Goal: Register for event/course

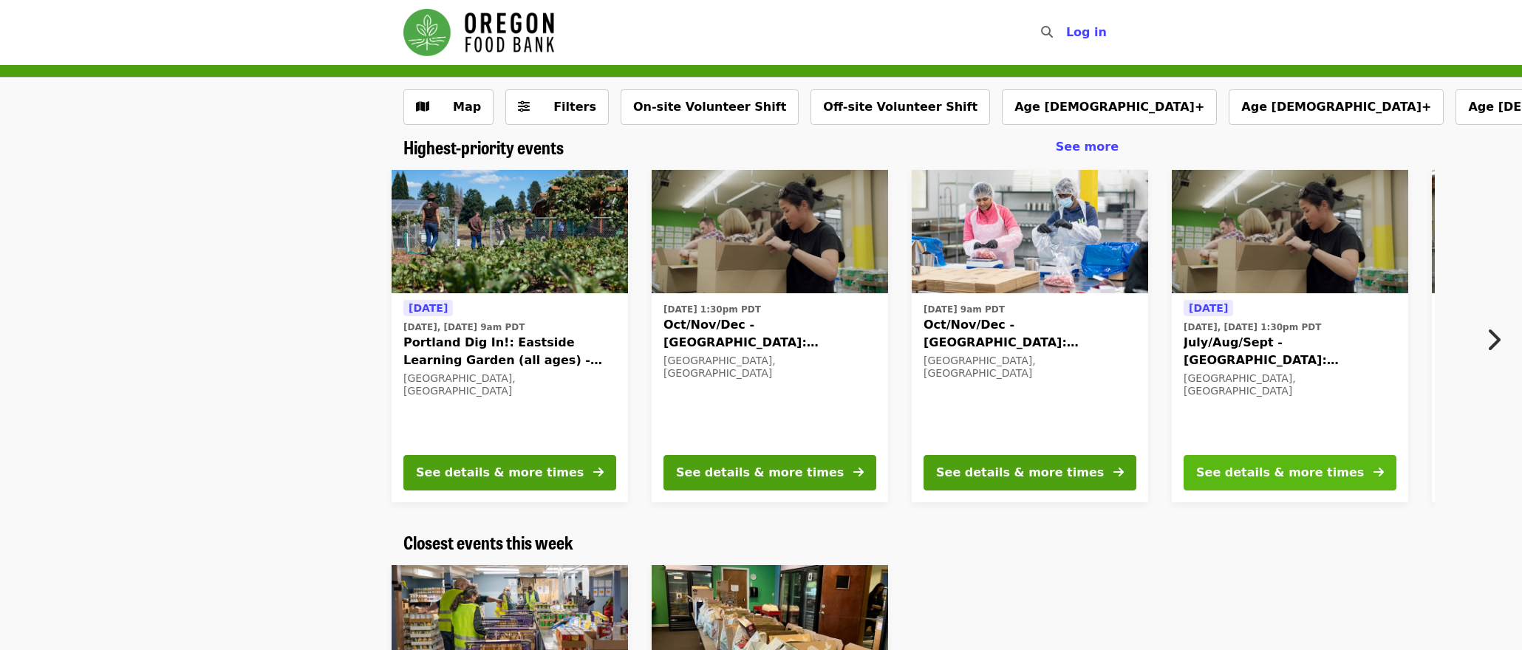
click at [1301, 470] on div "See details & more times" at bounding box center [1280, 473] width 168 height 18
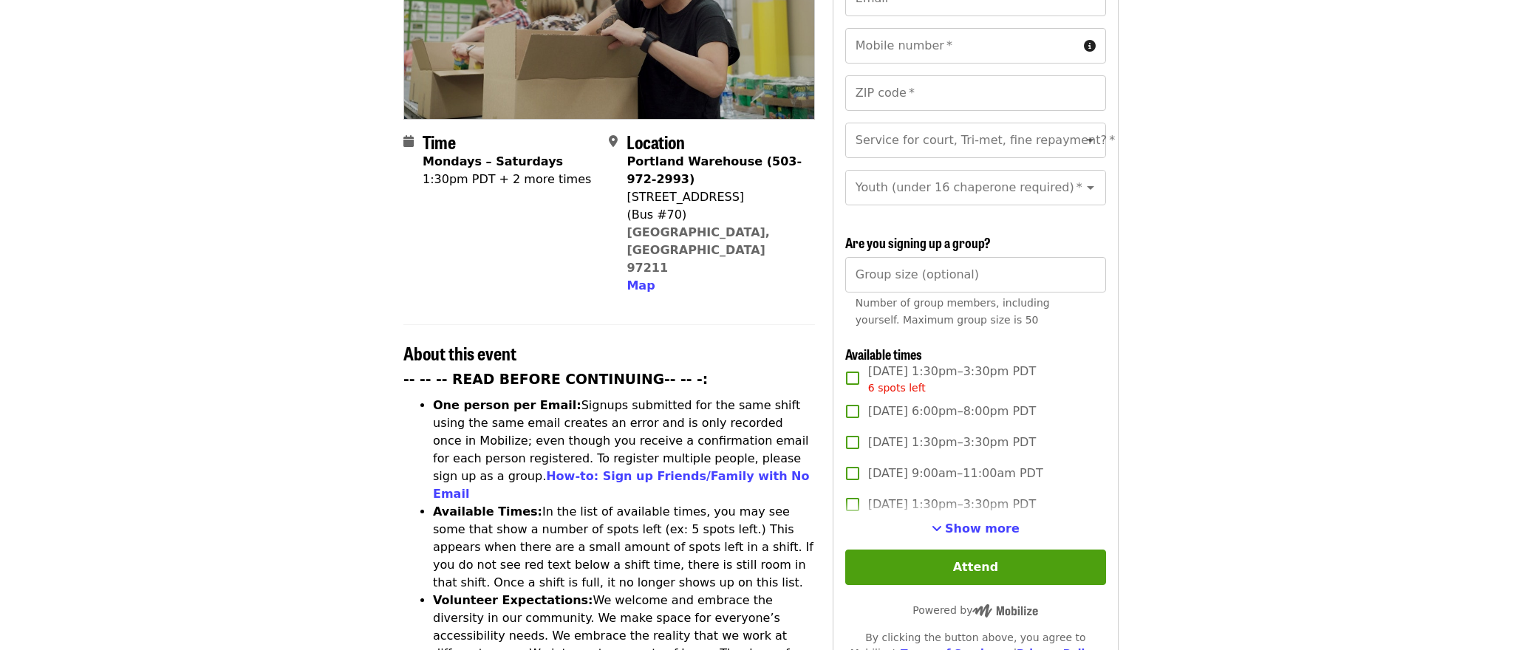
scroll to position [262, 0]
click at [942, 522] on span "See more timeslots" at bounding box center [937, 528] width 10 height 12
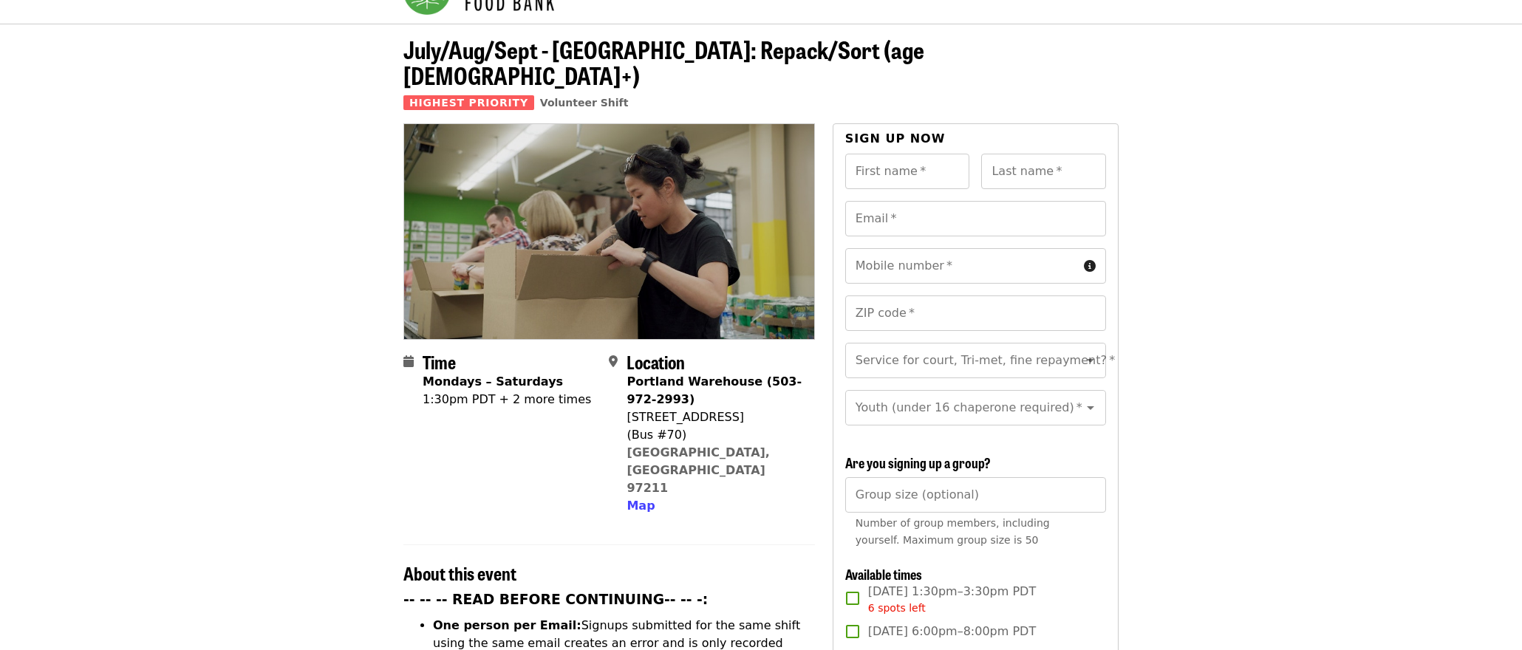
scroll to position [0, 0]
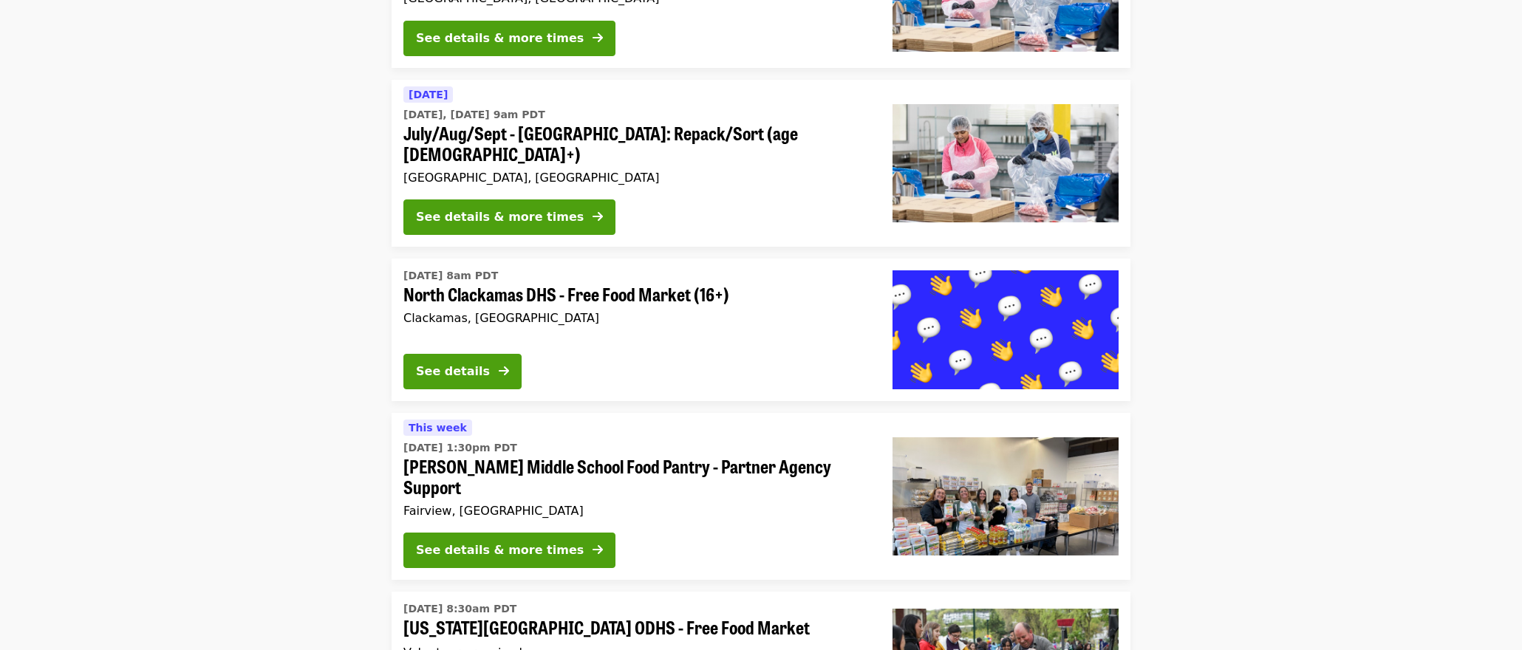
scroll to position [2707, 0]
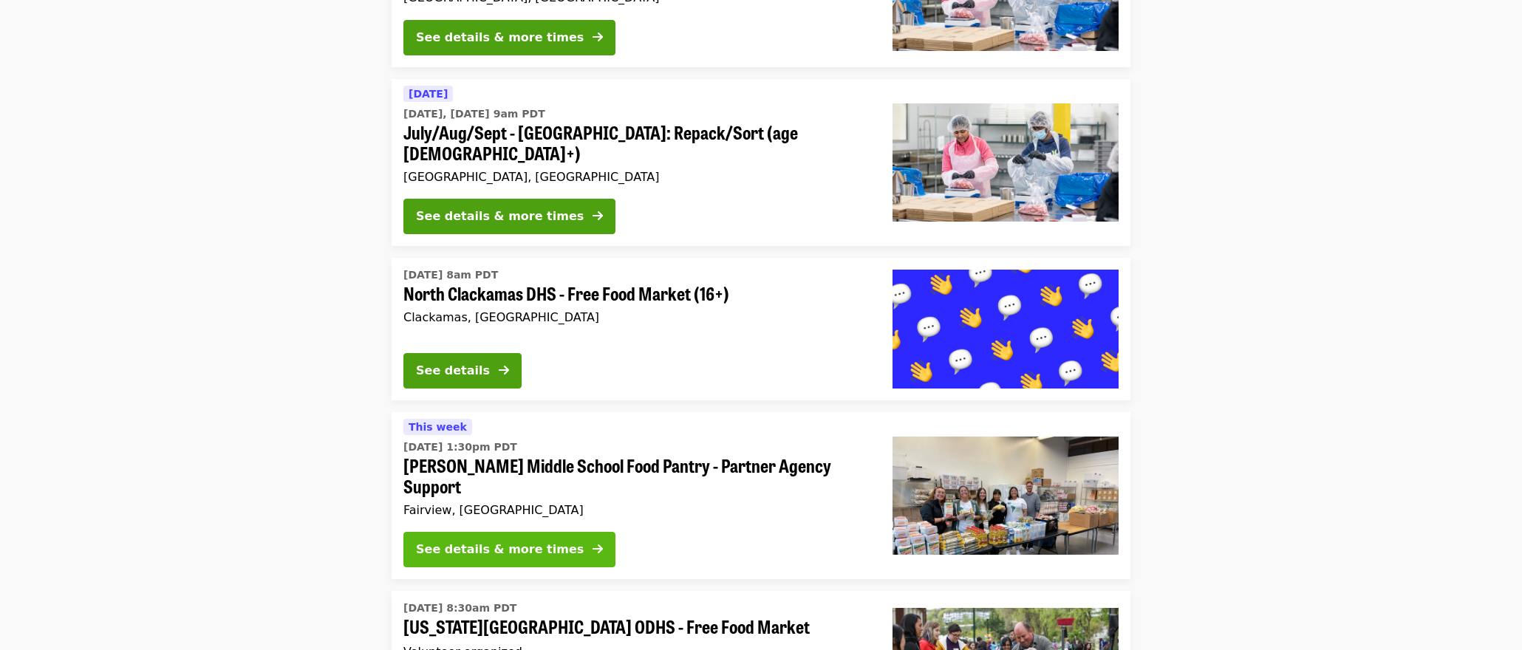
click at [531, 541] on div "See details & more times" at bounding box center [500, 550] width 168 height 18
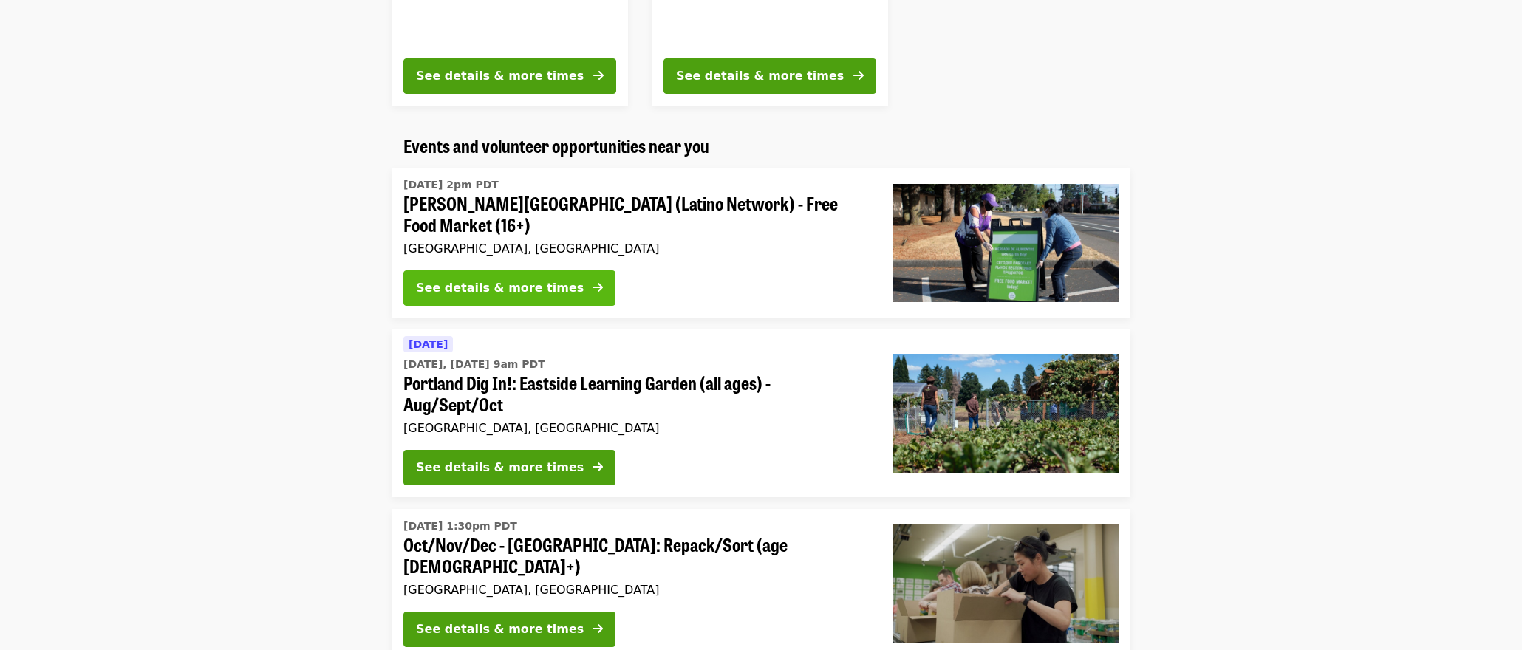
scroll to position [791, 0]
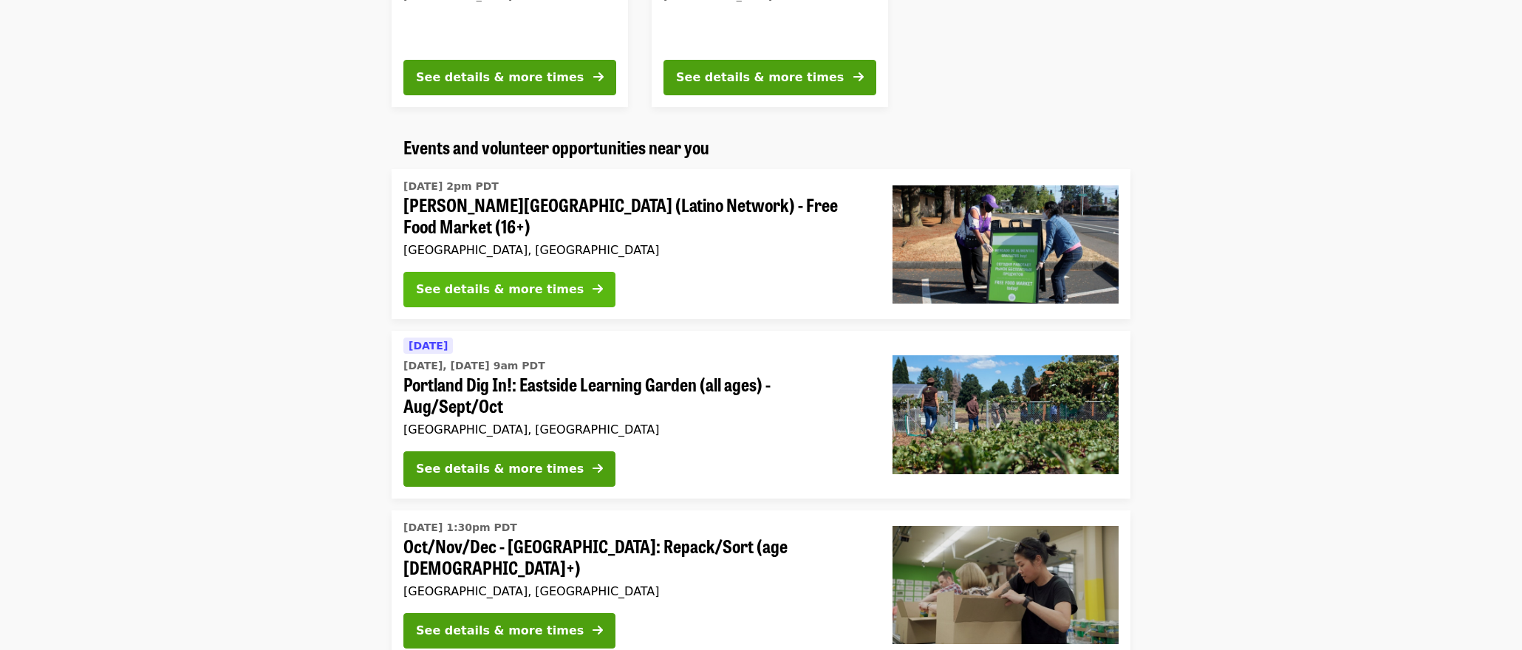
click at [524, 276] on button "See details & more times" at bounding box center [509, 289] width 212 height 35
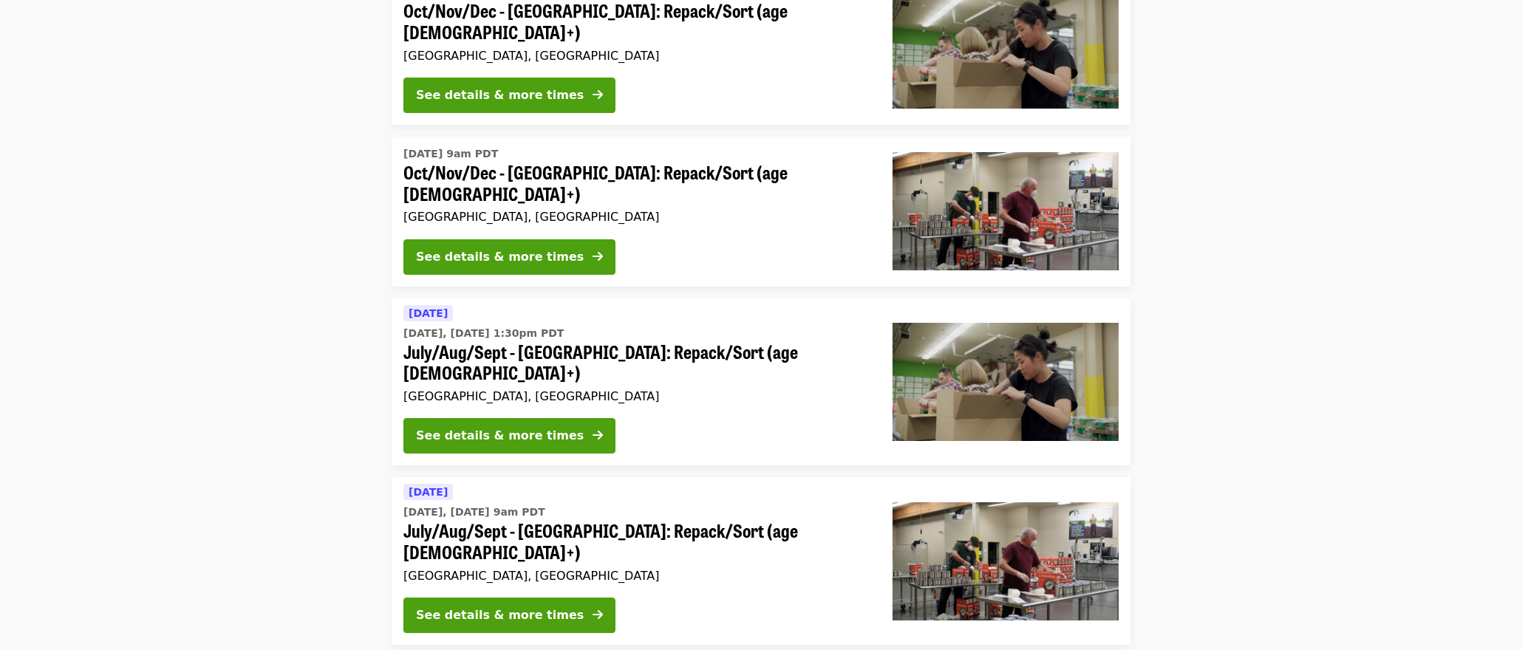
scroll to position [1327, 0]
click at [524, 606] on div "See details & more times" at bounding box center [500, 615] width 168 height 18
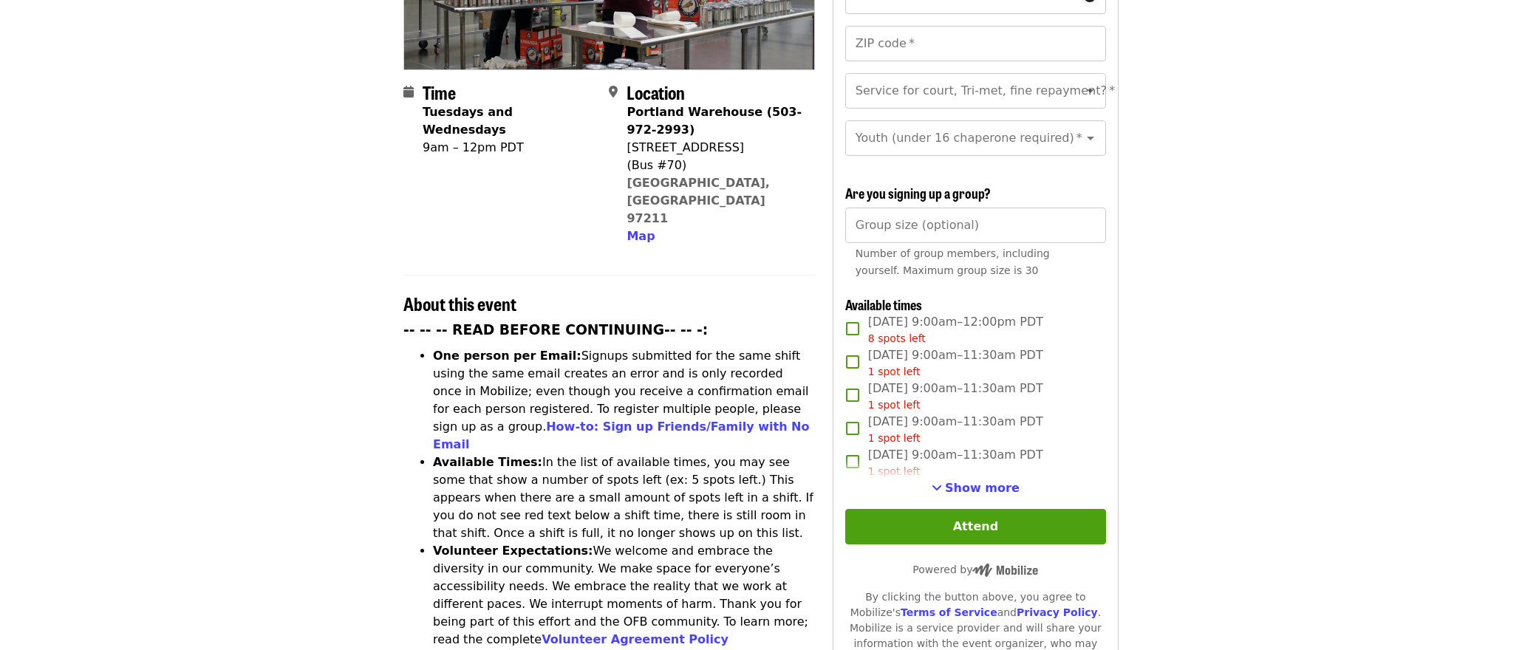
scroll to position [321, 0]
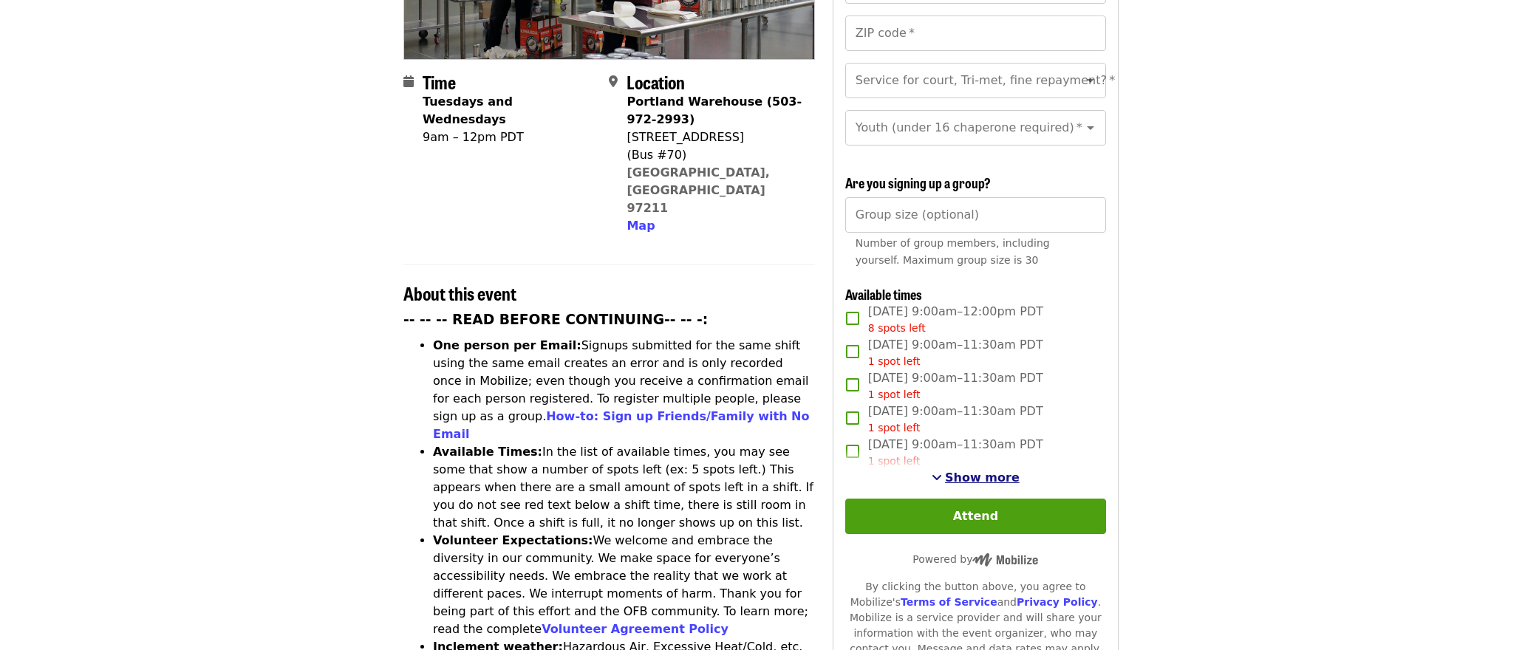
click at [981, 471] on span "Show more" at bounding box center [982, 478] width 75 height 14
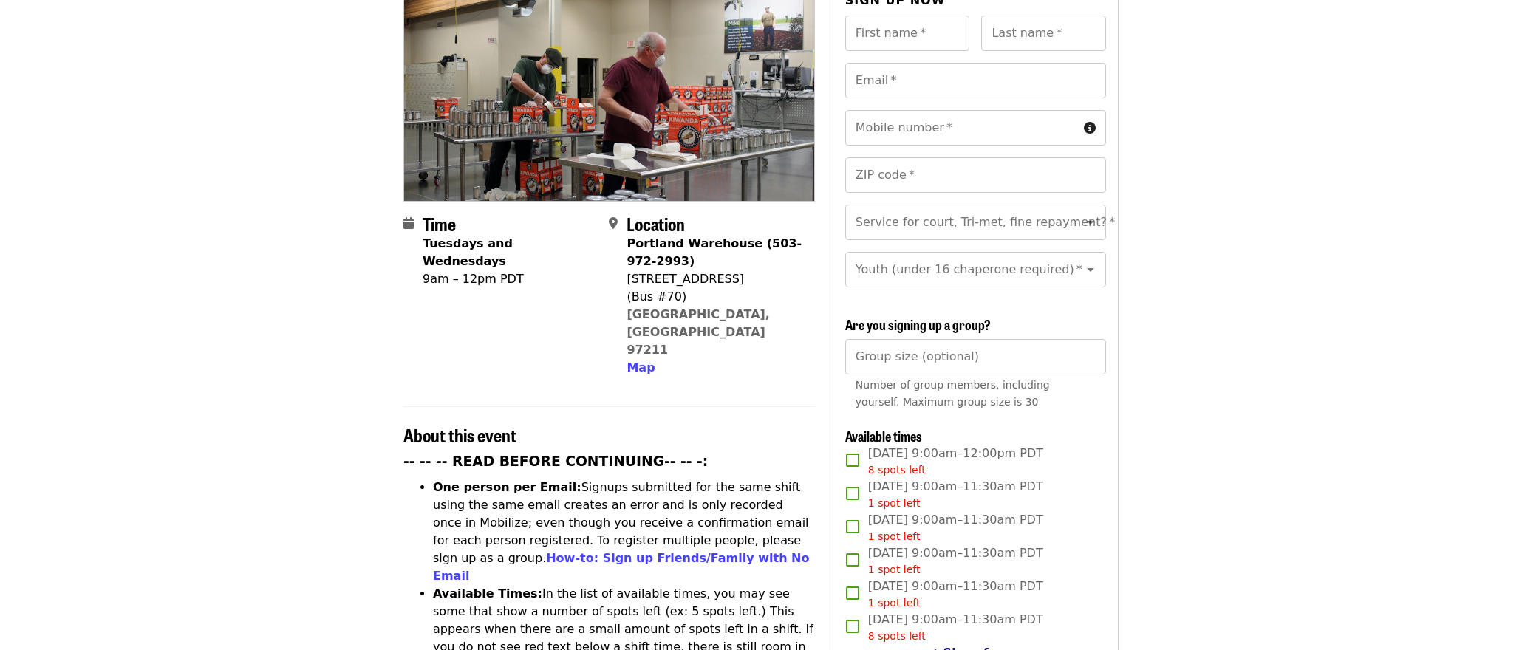
scroll to position [0, 0]
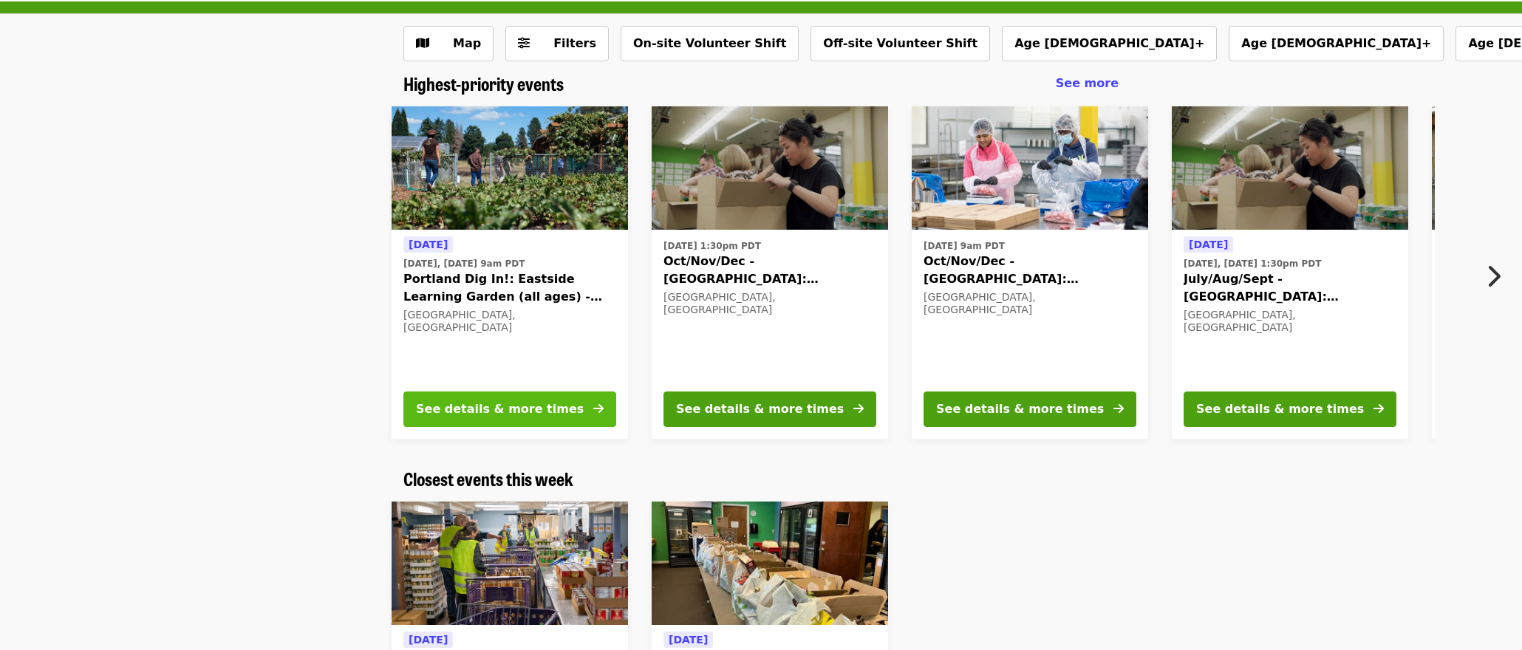
click at [515, 403] on div "See details & more times" at bounding box center [500, 410] width 168 height 18
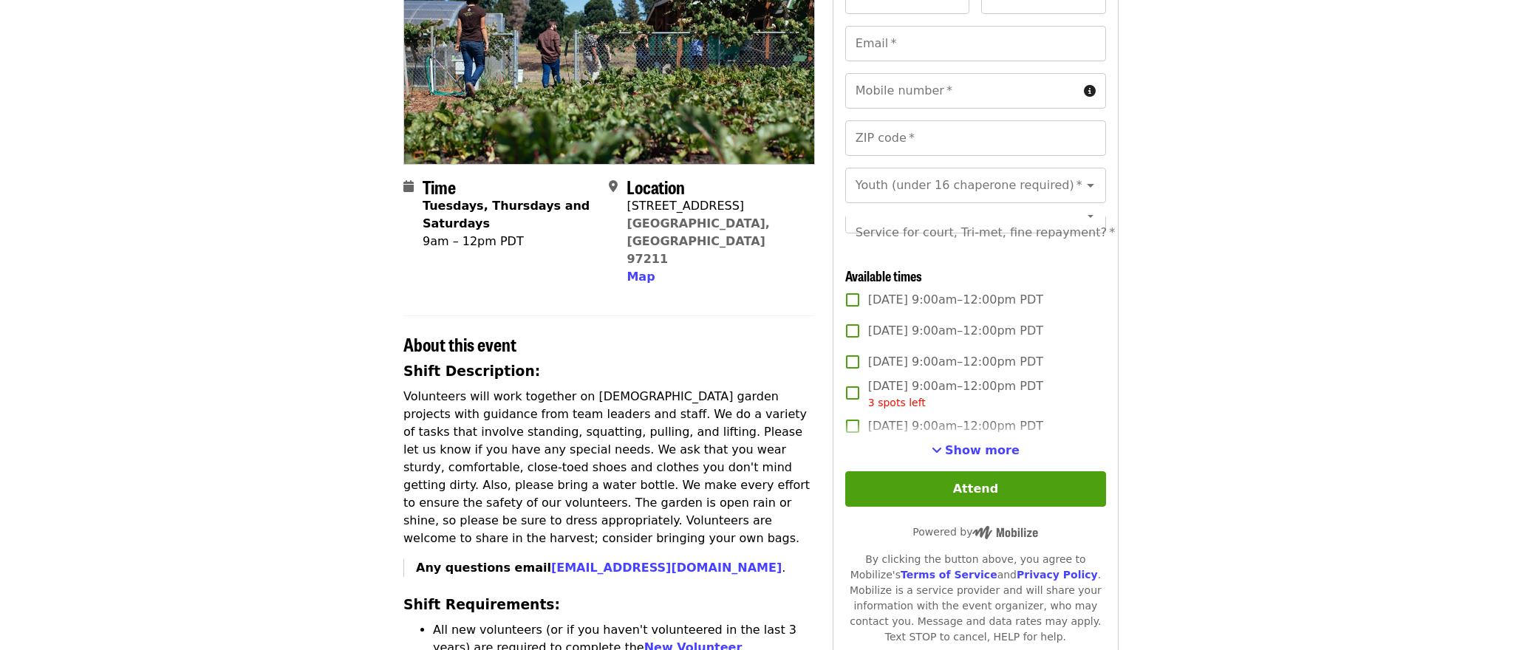
scroll to position [205, 0]
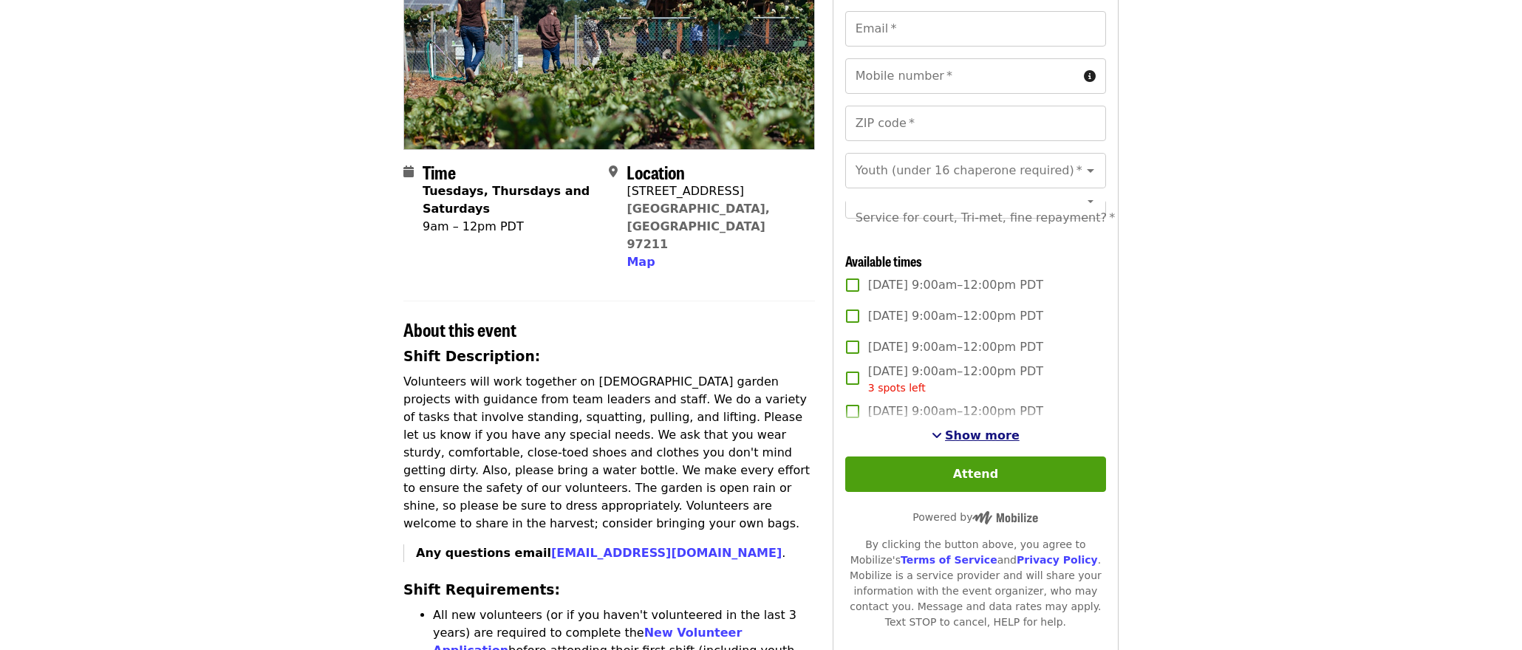
click at [969, 431] on span "Show more" at bounding box center [982, 436] width 75 height 14
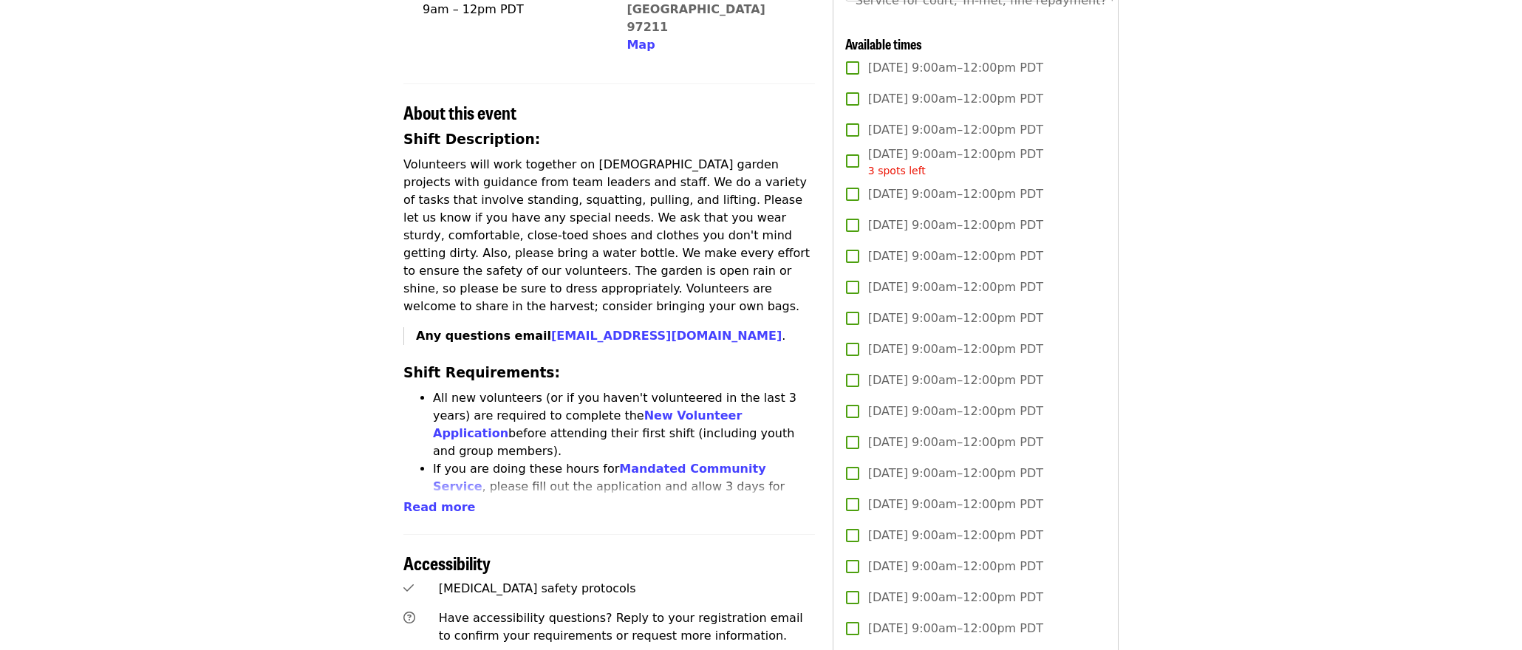
scroll to position [433, 0]
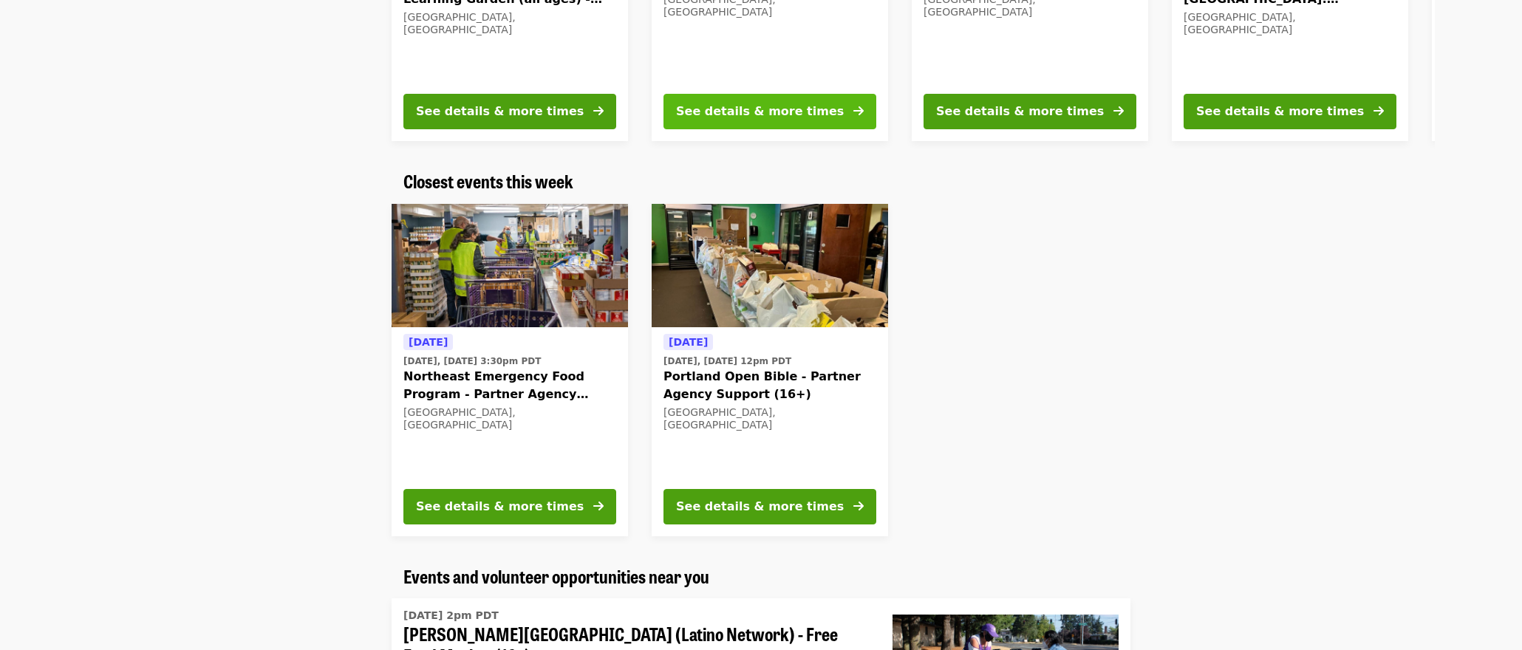
scroll to position [388, 0]
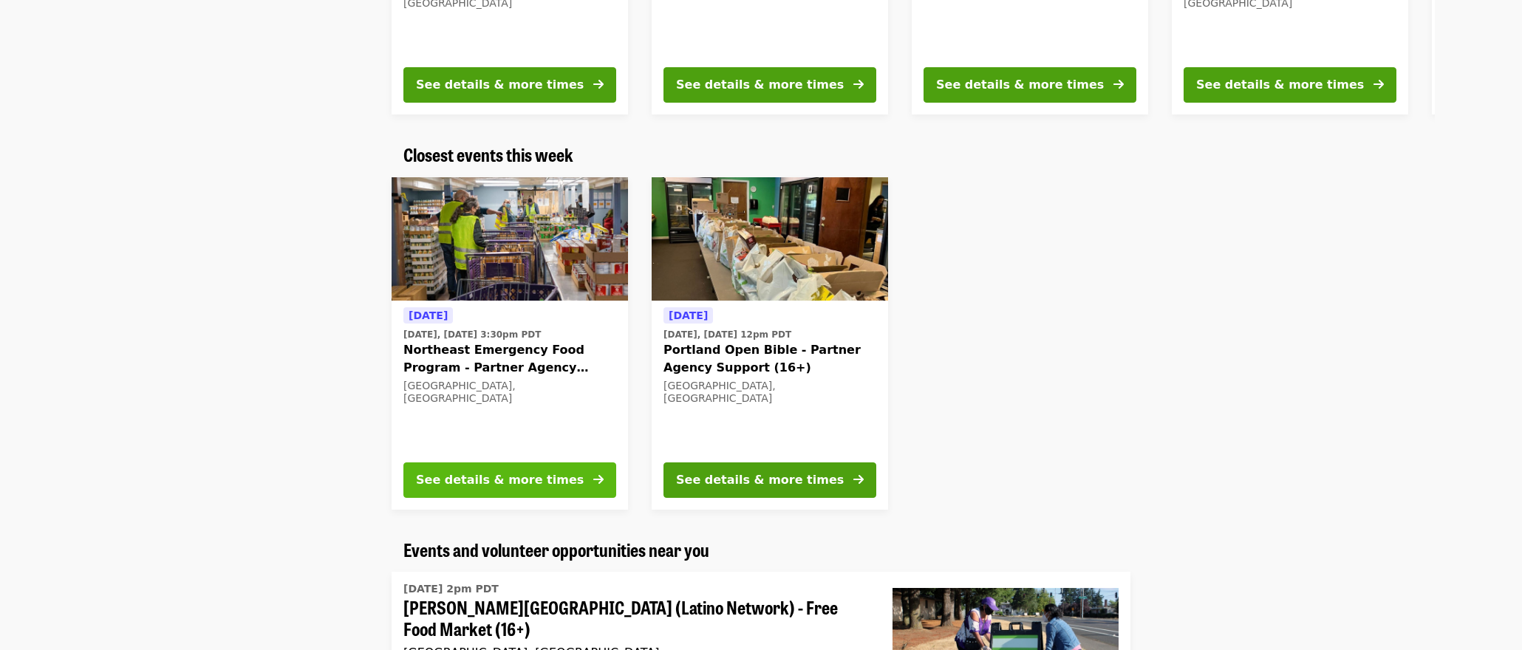
click at [515, 478] on div "See details & more times" at bounding box center [500, 480] width 168 height 18
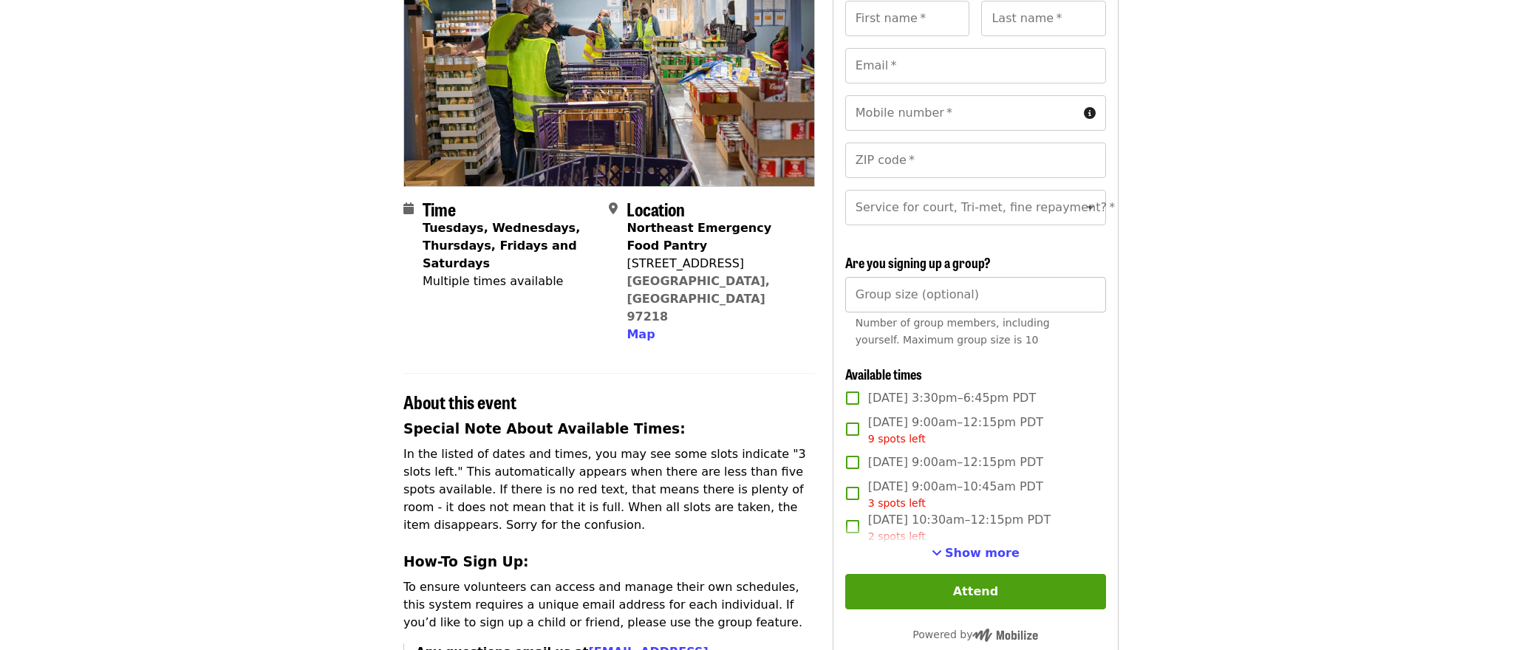
scroll to position [176, 0]
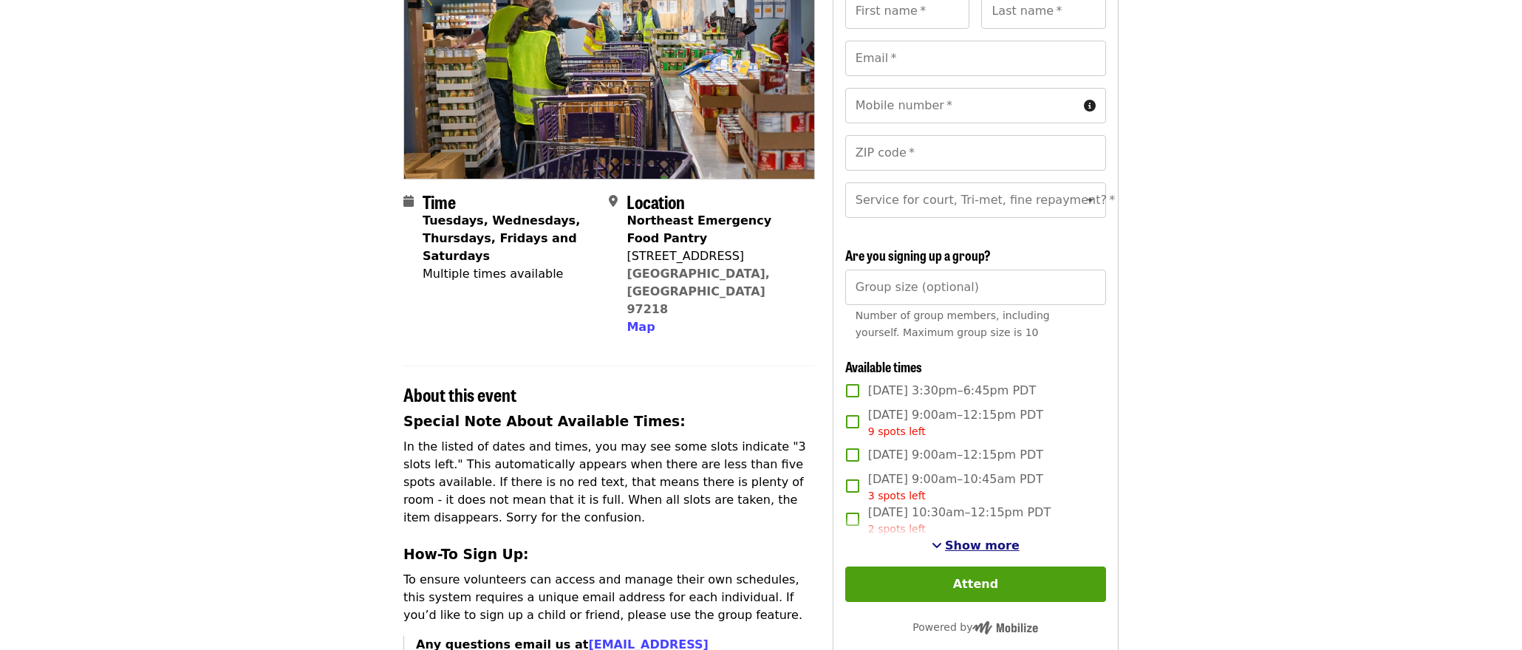
click at [958, 539] on span "Show more" at bounding box center [982, 546] width 75 height 14
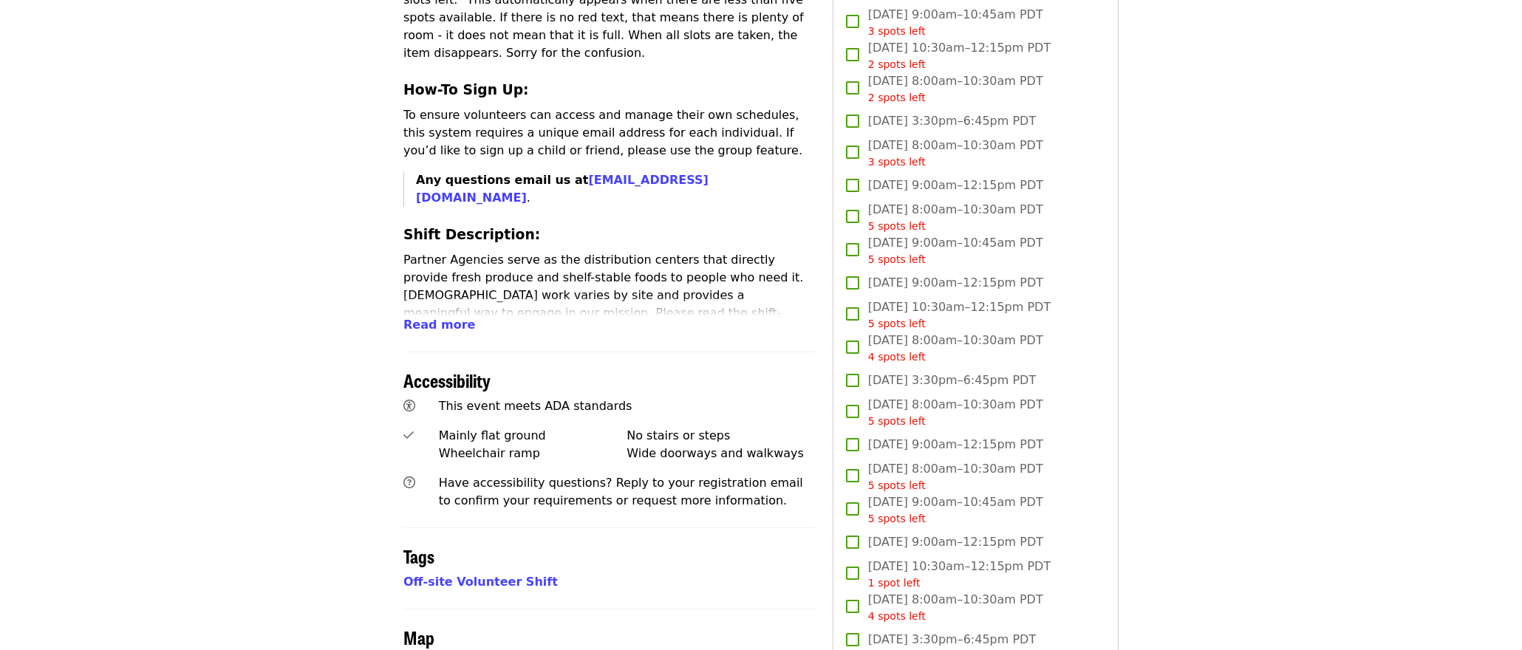
scroll to position [641, 0]
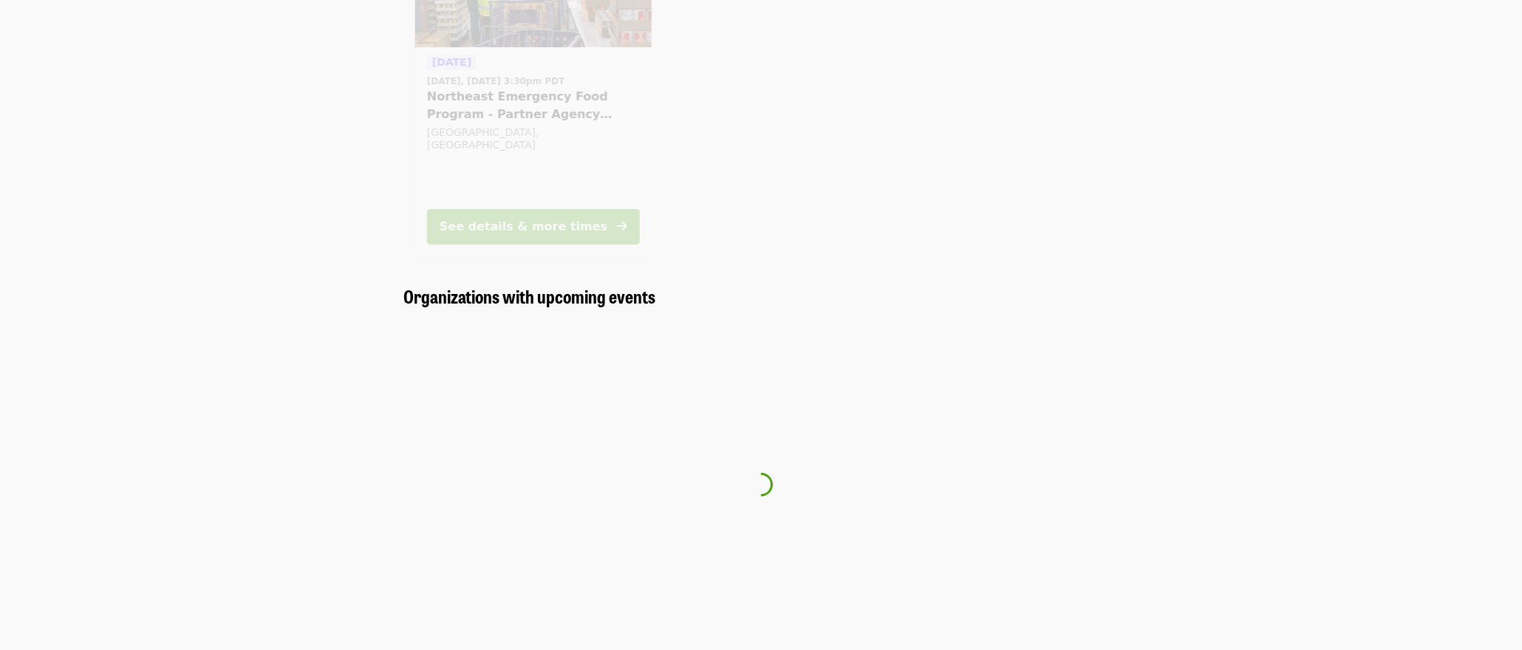
scroll to position [388, 0]
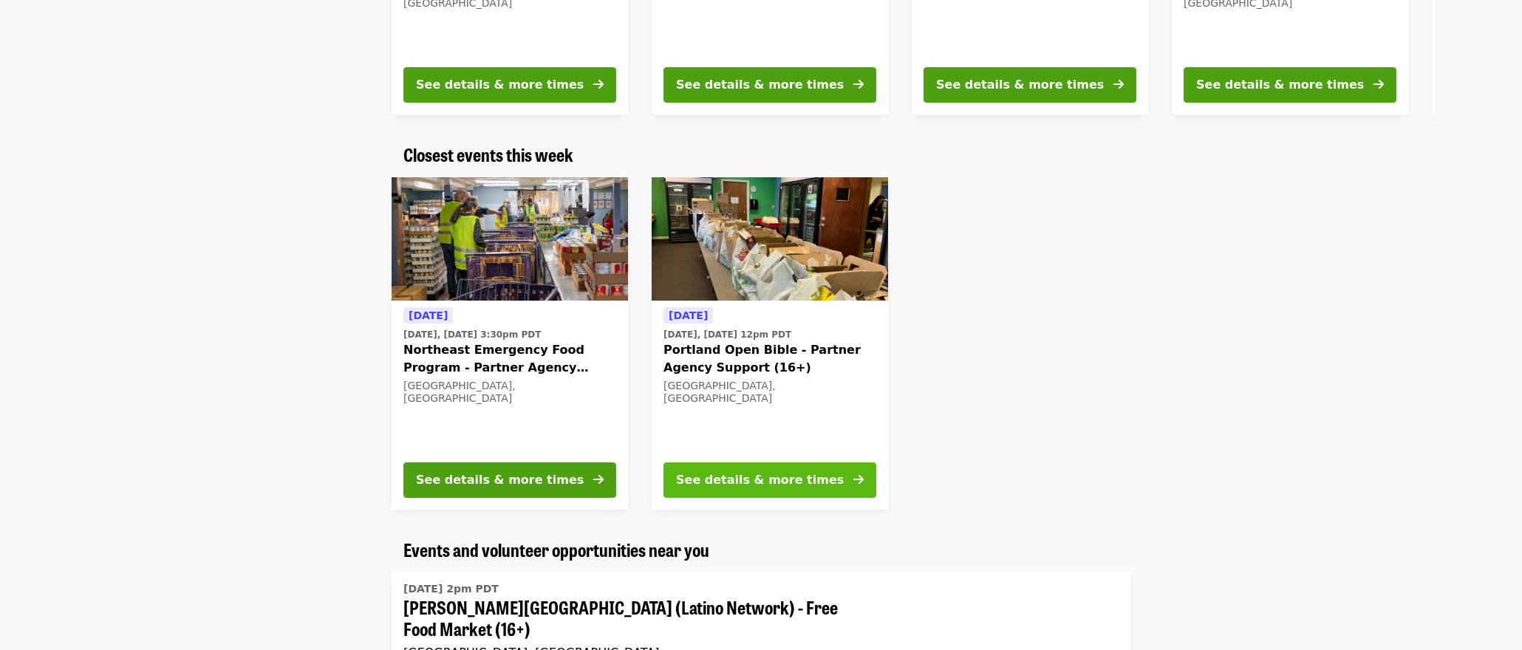
click at [791, 470] on button "See details & more times" at bounding box center [770, 480] width 213 height 35
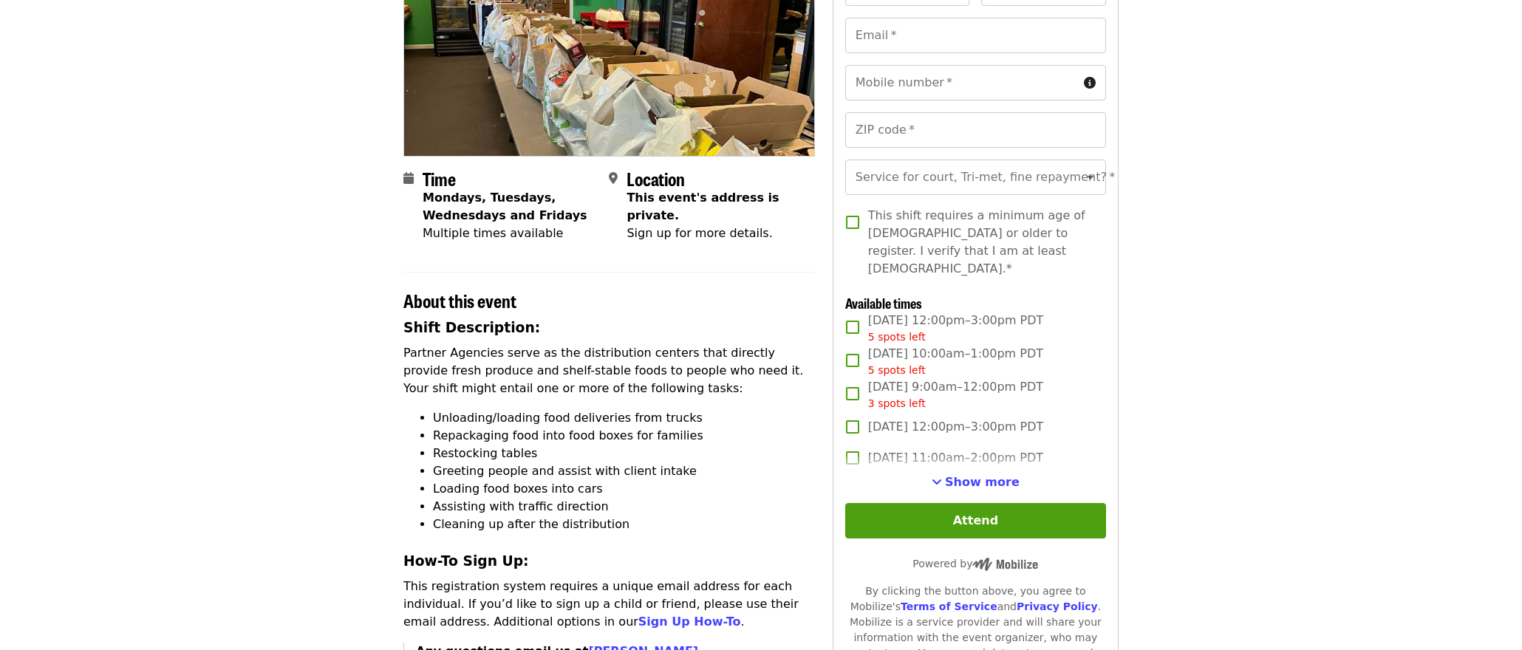
scroll to position [204, 0]
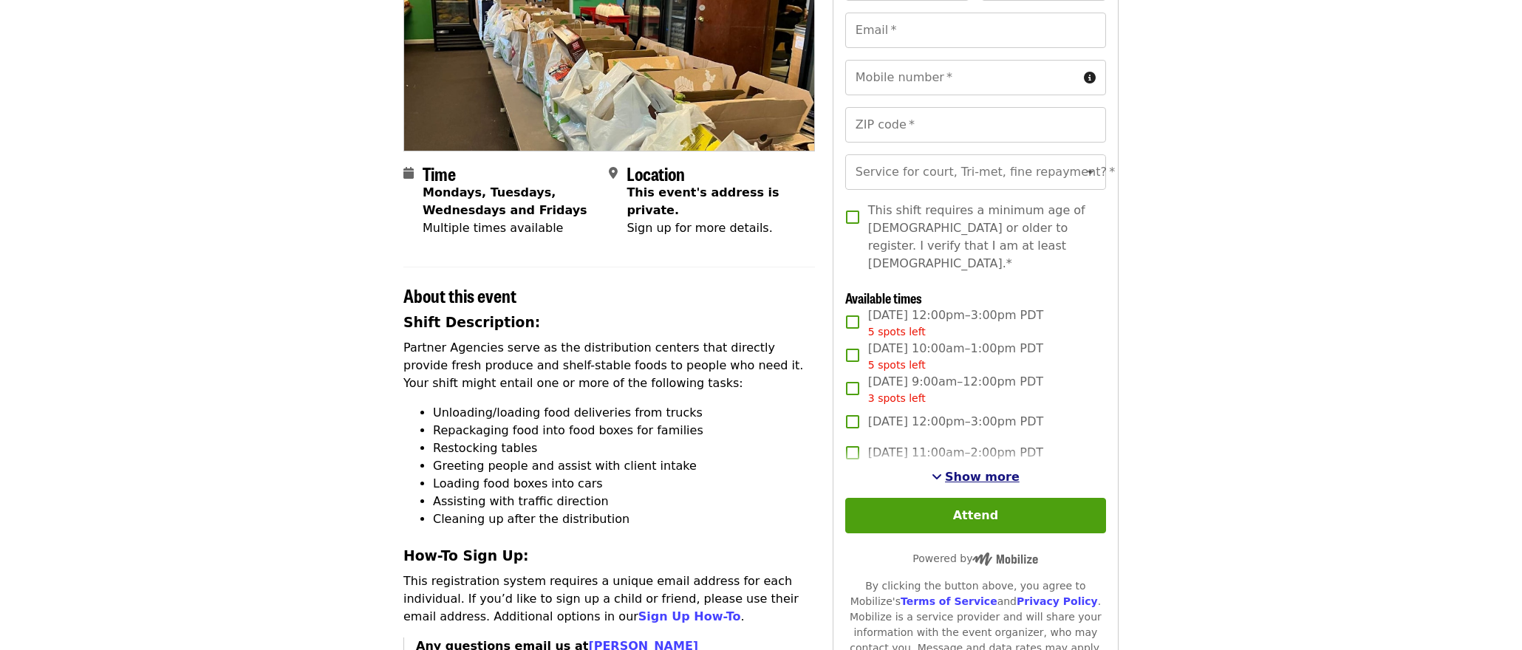
click at [964, 470] on span "Show more" at bounding box center [982, 477] width 75 height 14
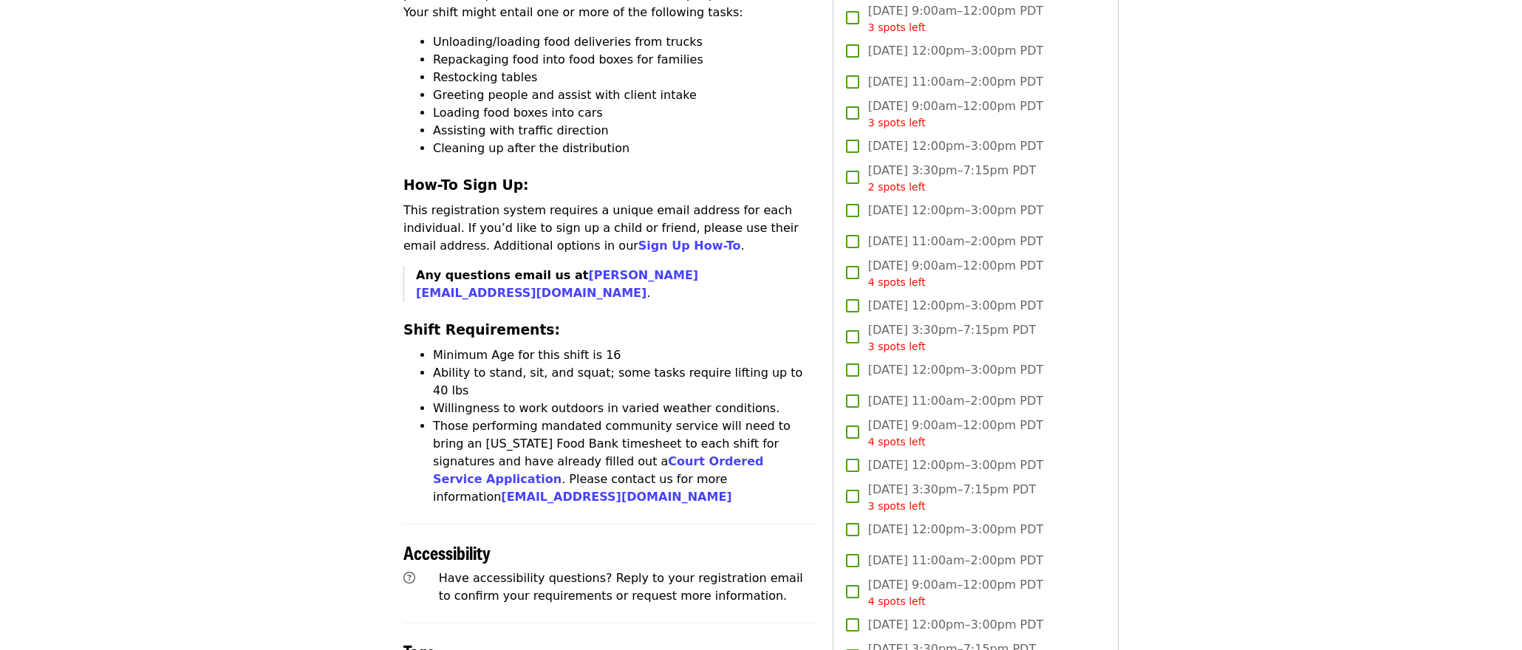
scroll to position [587, 0]
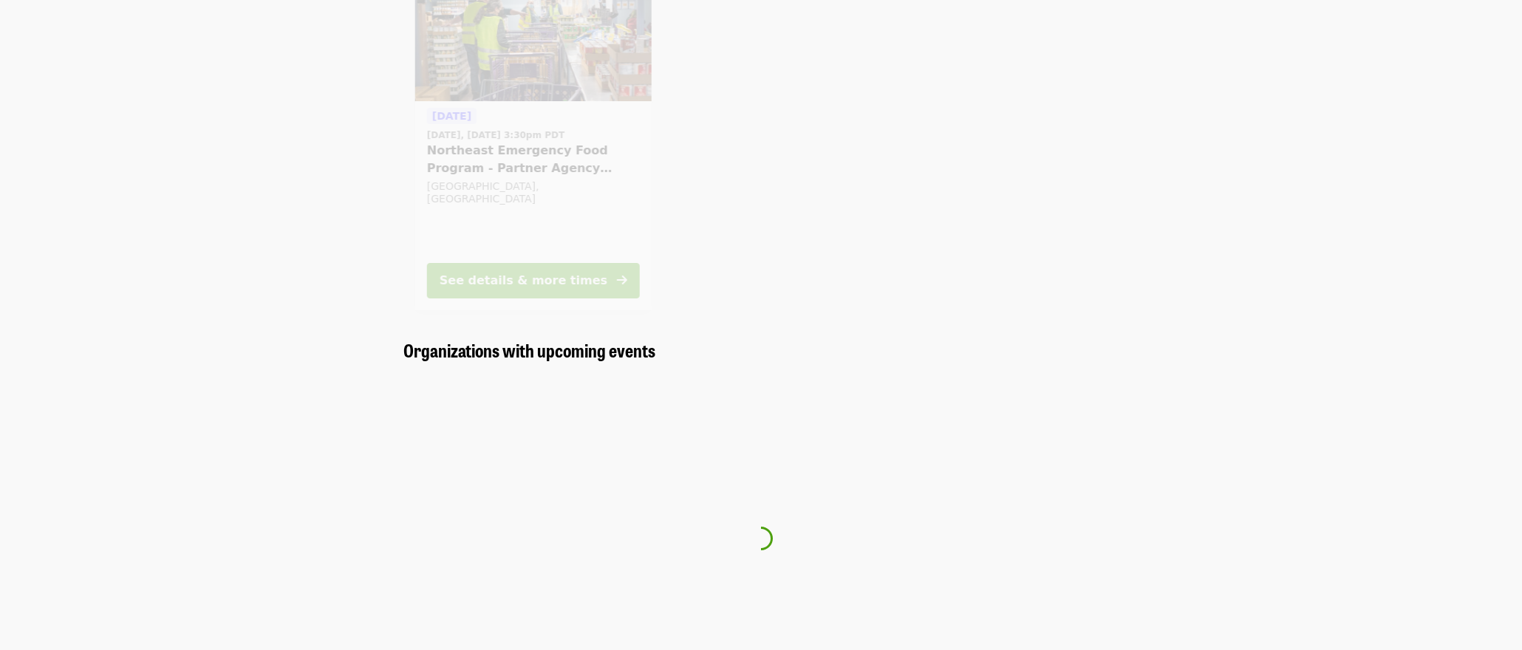
scroll to position [388, 0]
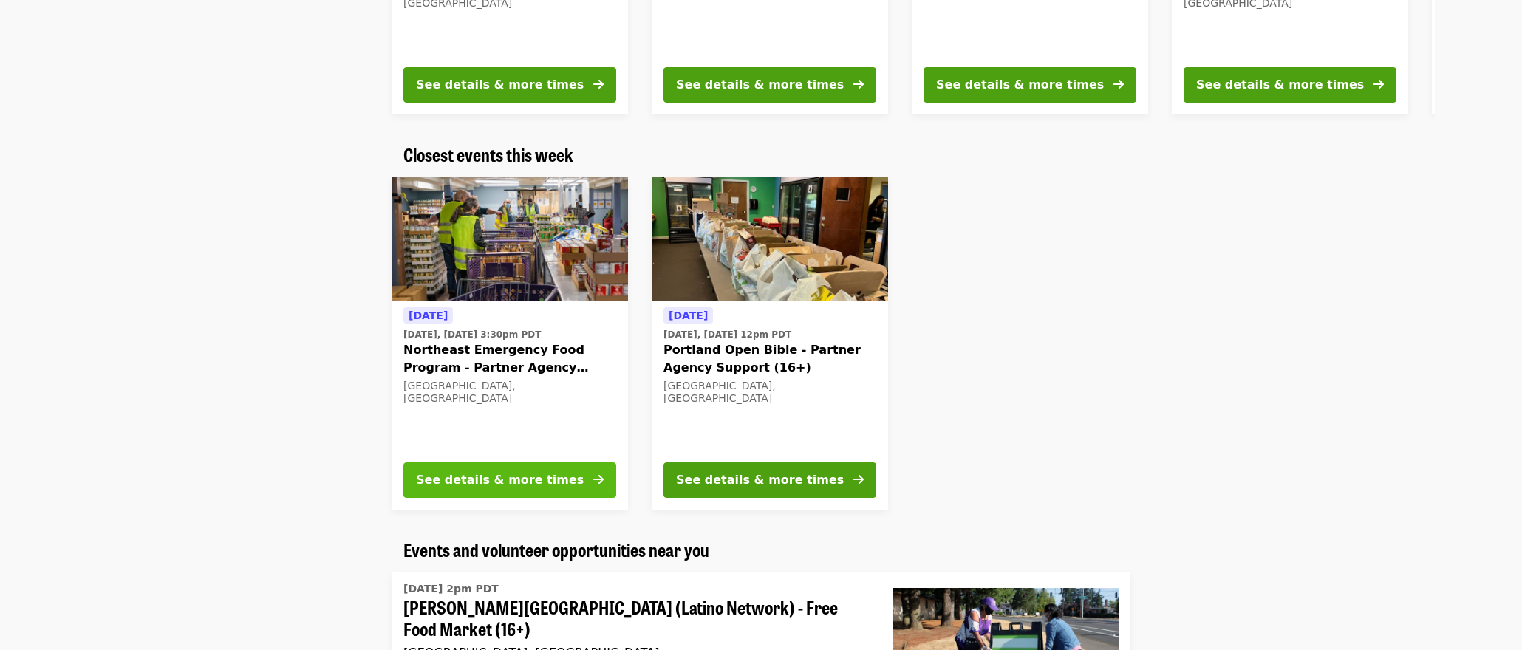
click at [515, 475] on div "See details & more times" at bounding box center [500, 480] width 168 height 18
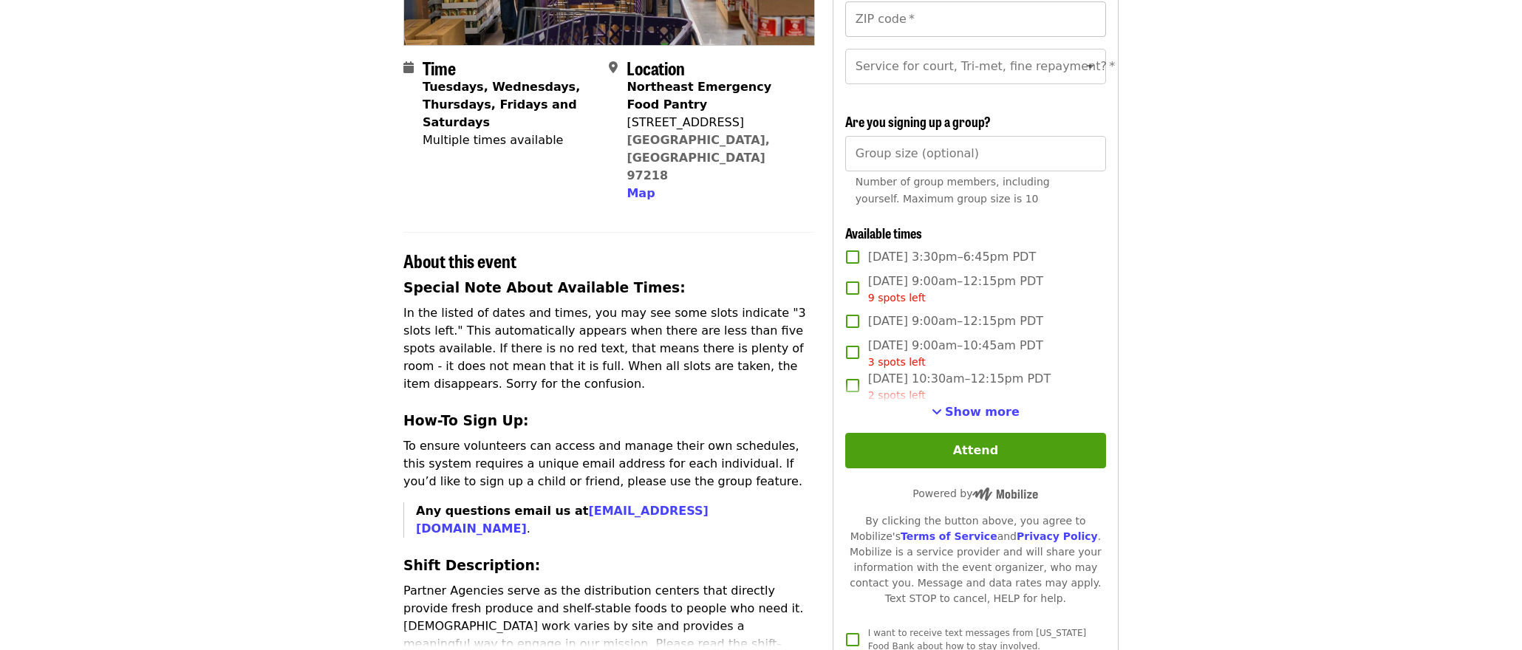
scroll to position [313, 0]
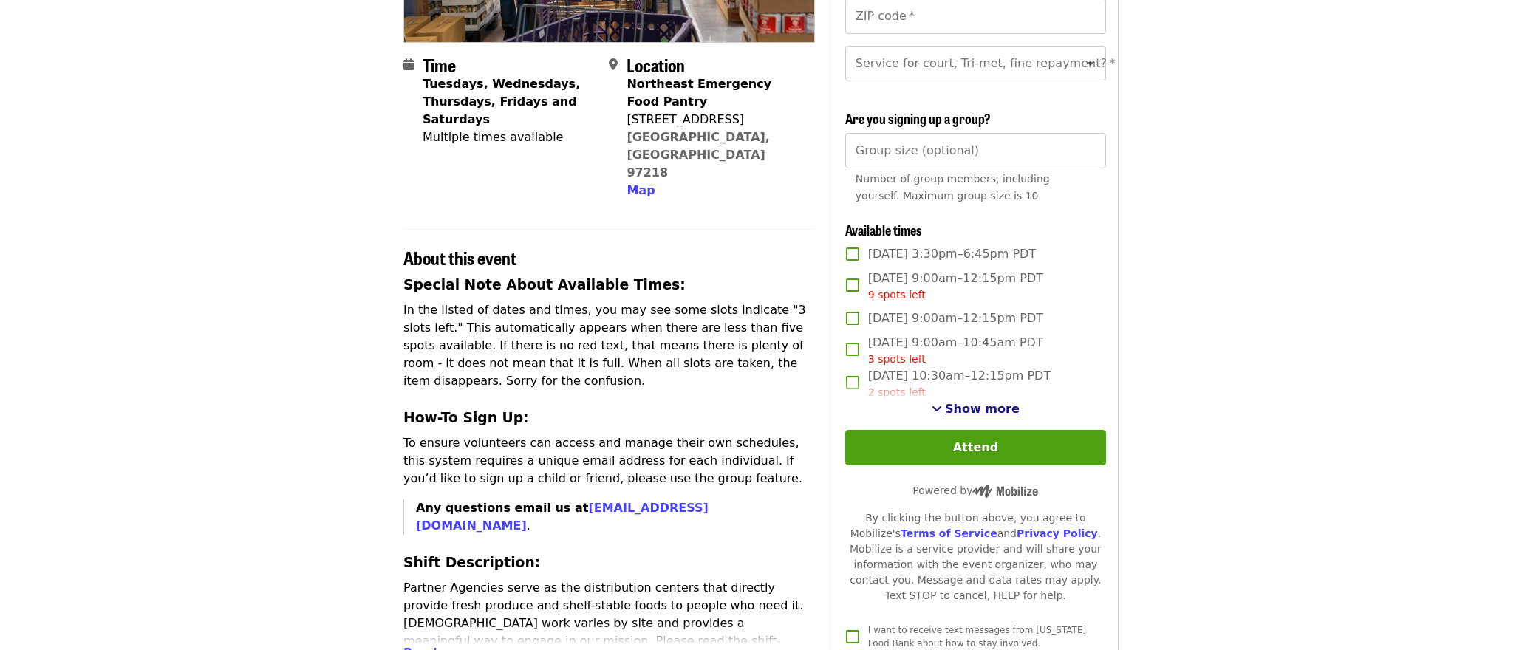
click at [978, 405] on span "Show more" at bounding box center [982, 409] width 75 height 14
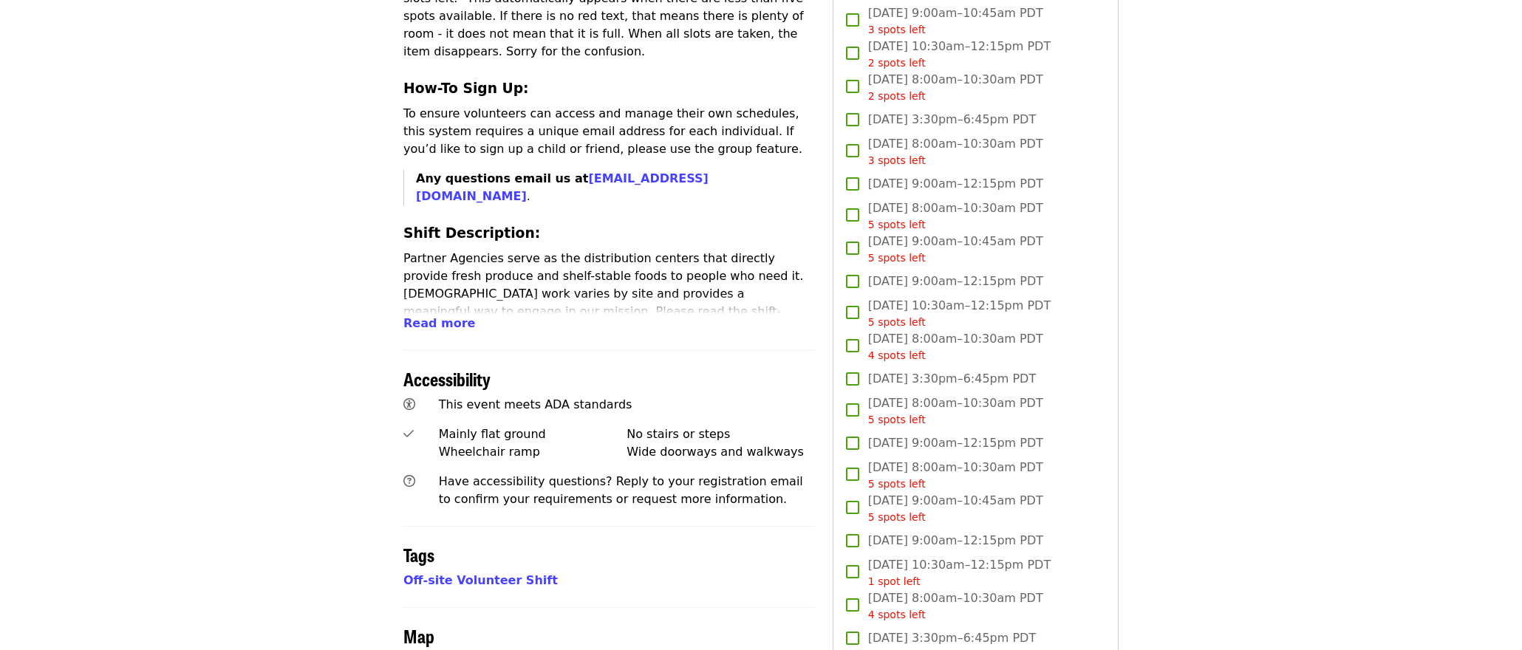
scroll to position [644, 0]
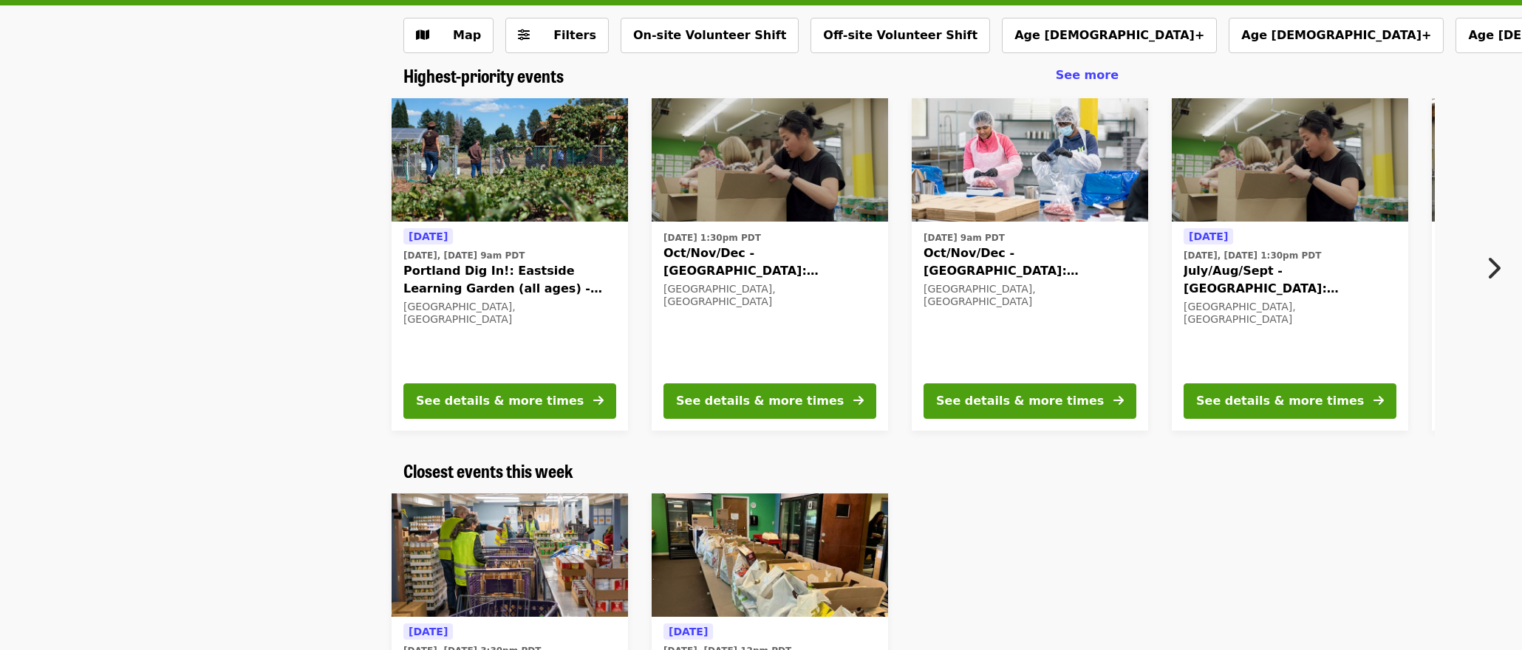
scroll to position [67, 0]
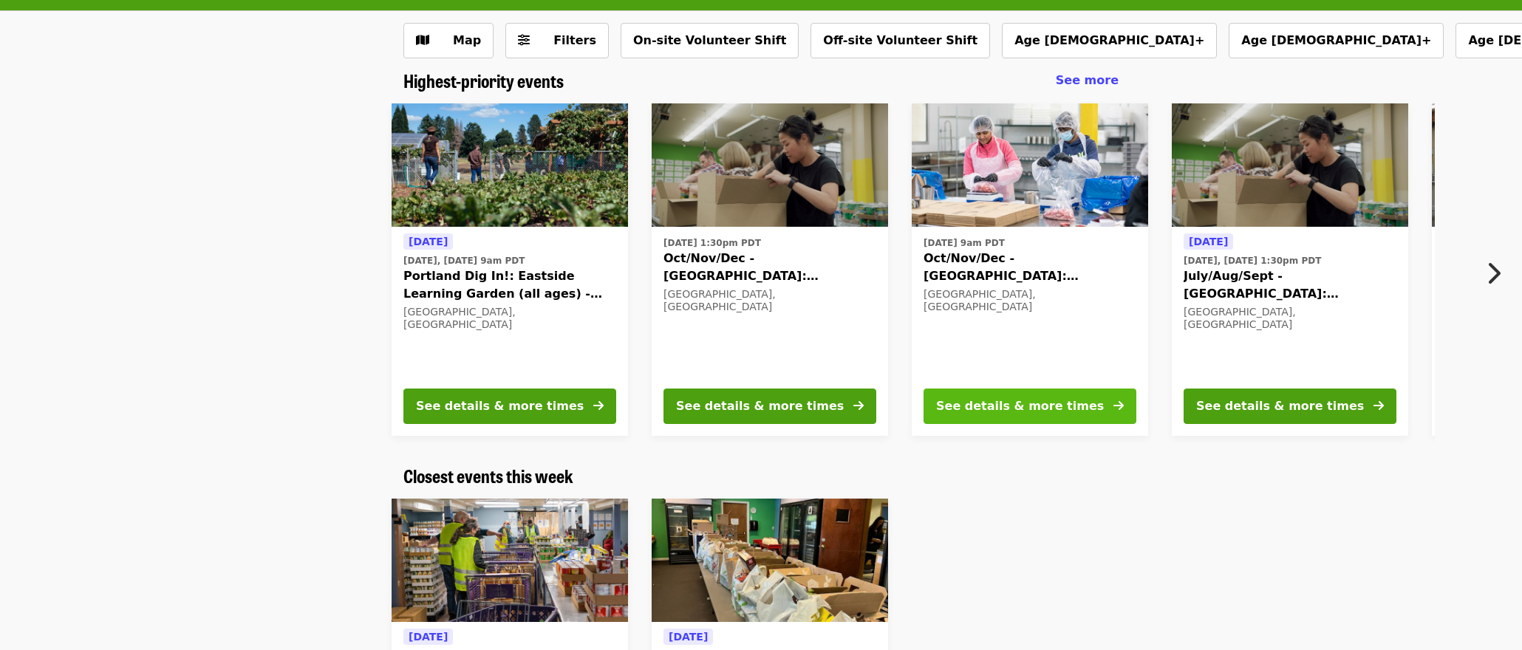
click at [1003, 395] on button "See details & more times" at bounding box center [1030, 406] width 213 height 35
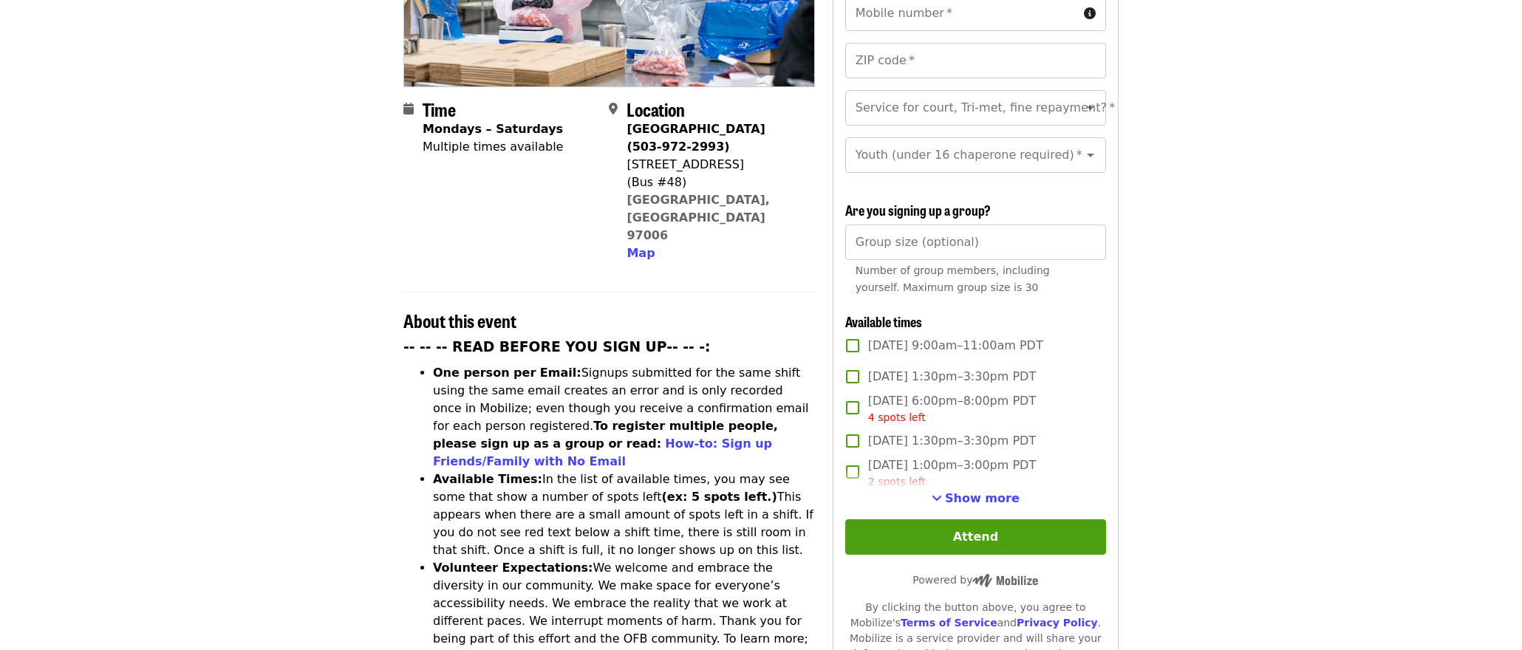
scroll to position [295, 0]
click at [987, 491] on span "Show more" at bounding box center [982, 498] width 75 height 14
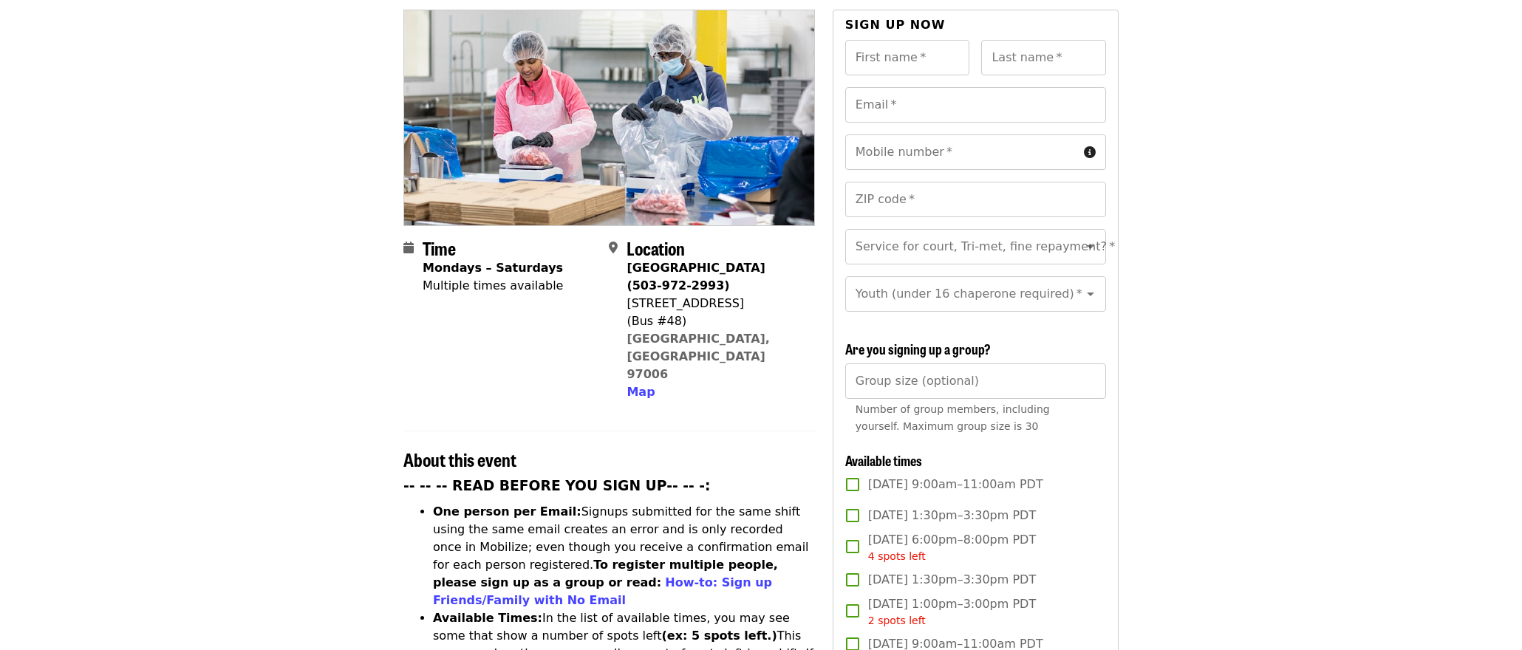
scroll to position [0, 0]
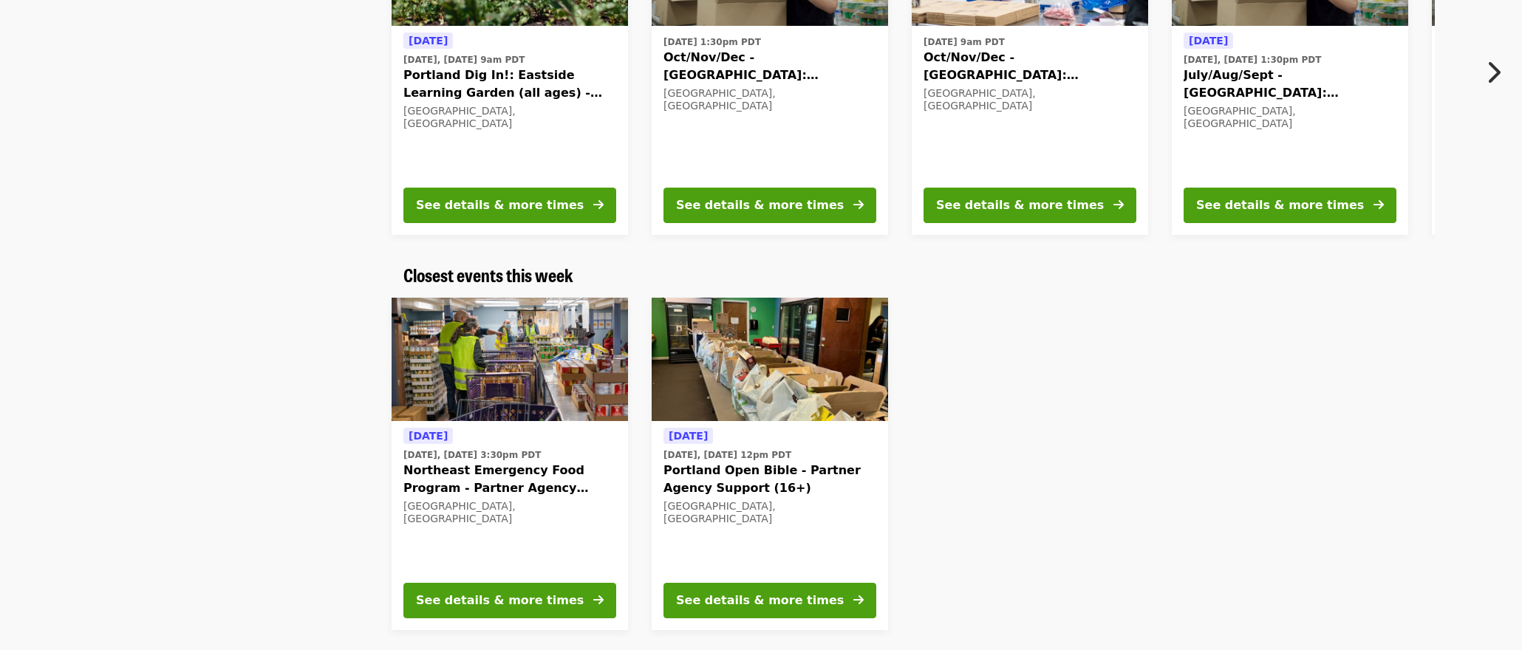
scroll to position [270, 0]
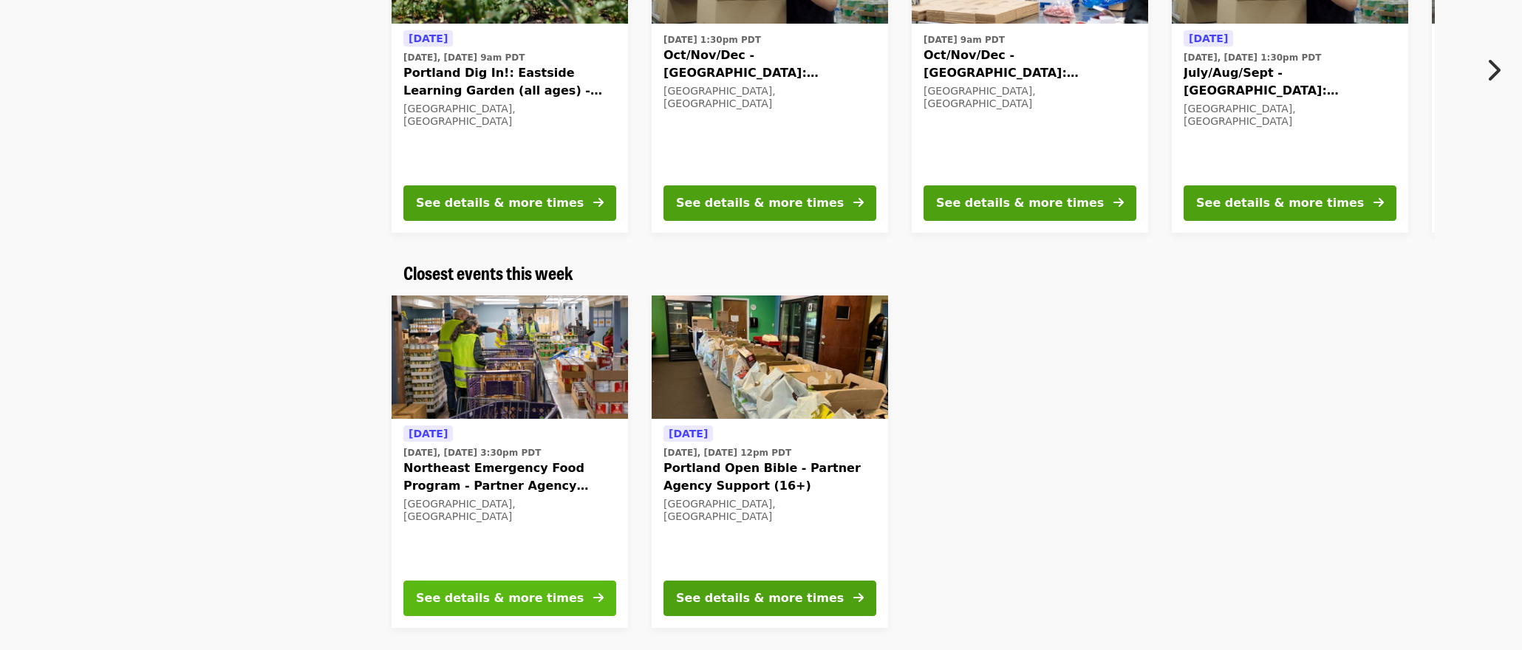
click at [551, 597] on div "See details & more times" at bounding box center [500, 599] width 168 height 18
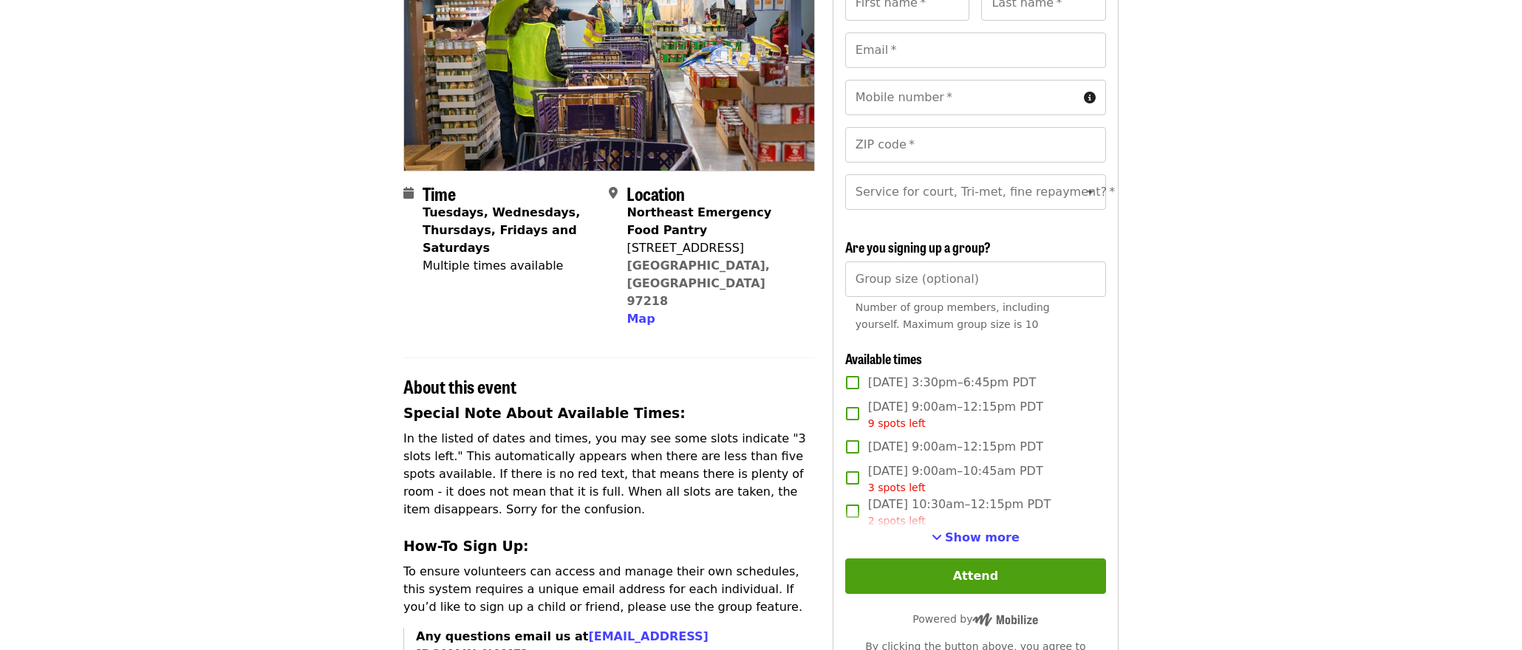
scroll to position [186, 0]
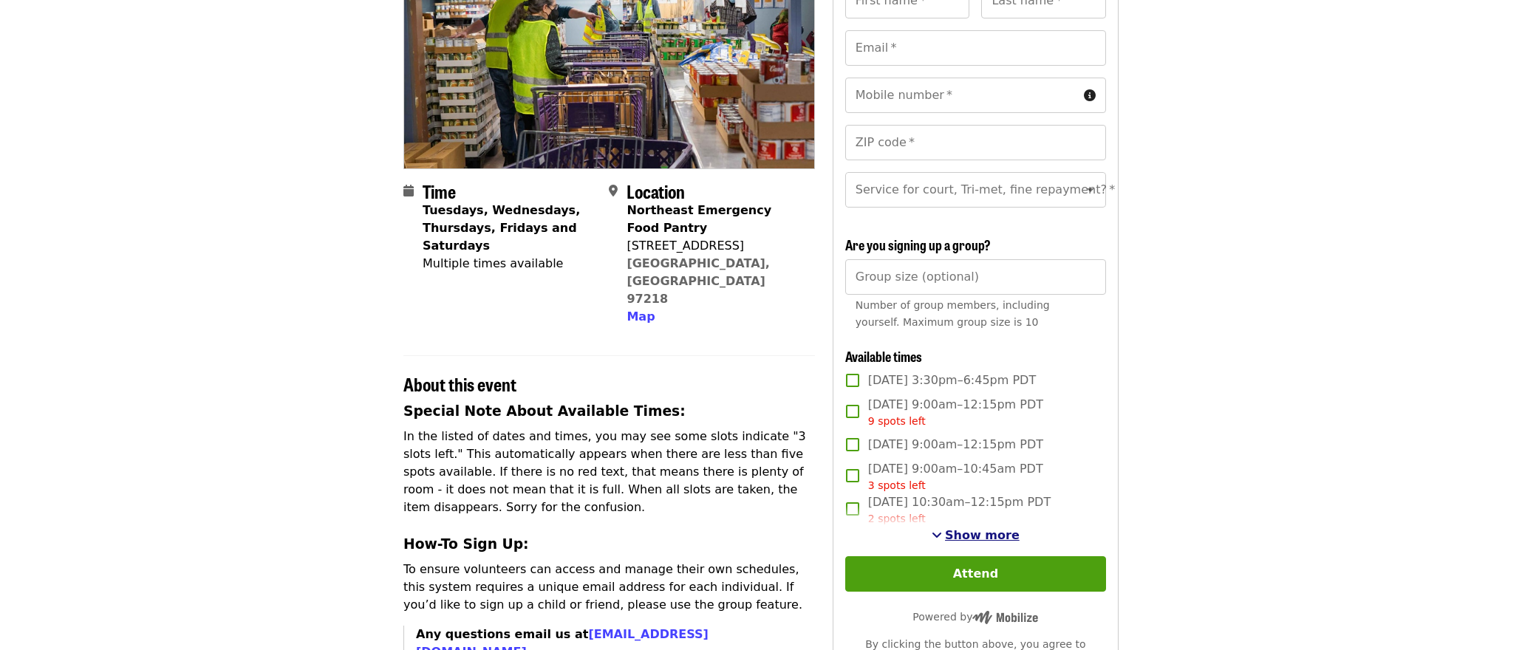
click at [988, 537] on span "Show more" at bounding box center [982, 535] width 75 height 14
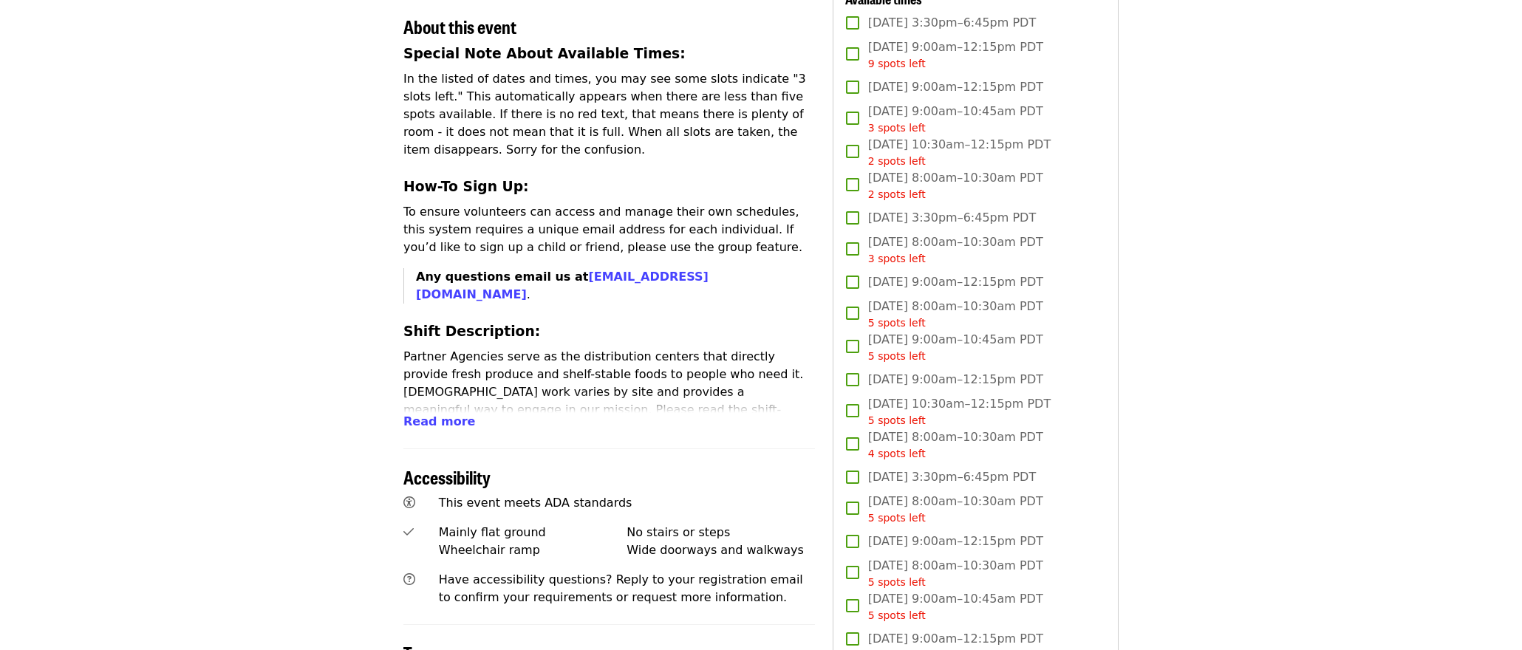
scroll to position [559, 0]
